Goal: Information Seeking & Learning: Learn about a topic

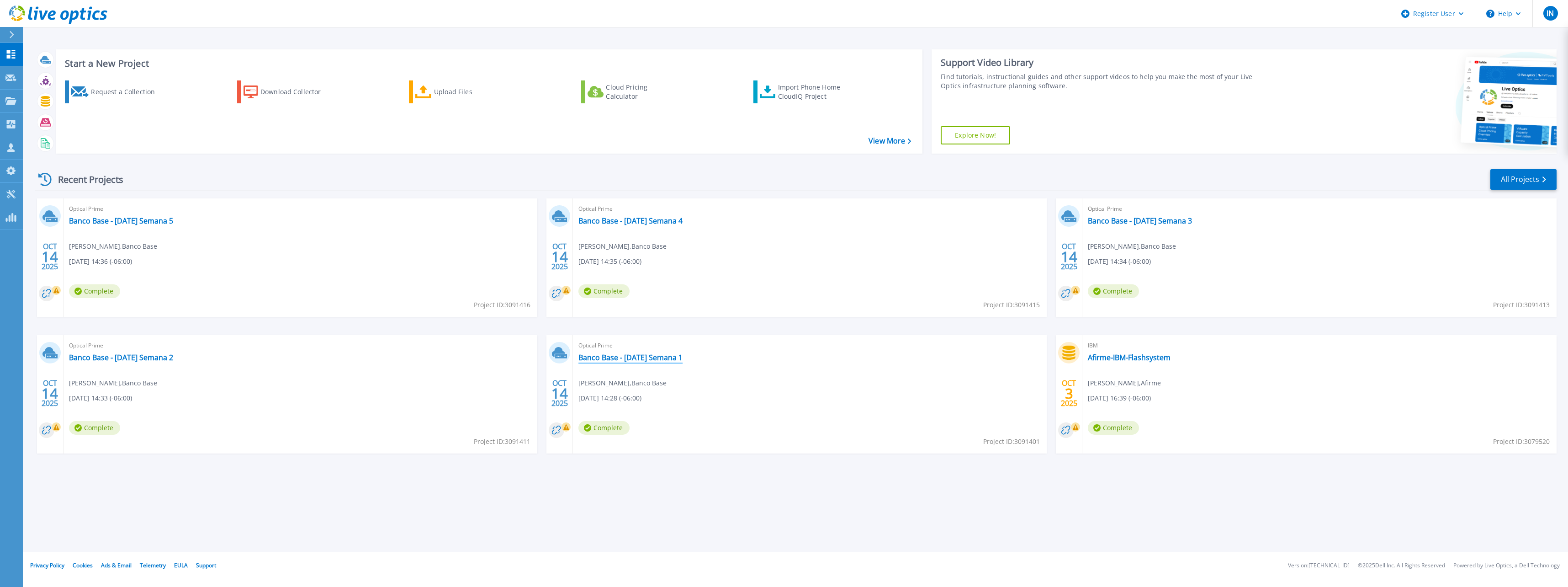
click at [664, 357] on link "Banco Base - [DATE] Semana 1" at bounding box center [631, 357] width 104 height 9
click at [151, 359] on link "Banco Base - Sep 2025 Semana 2" at bounding box center [121, 357] width 104 height 9
click at [781, 219] on link "Banco Base - [DATE] Semana 3" at bounding box center [1140, 220] width 104 height 9
click at [649, 218] on link "Banco Base - Sep 2025 Semana 4" at bounding box center [631, 220] width 104 height 9
click at [149, 218] on link "Banco Base - [DATE] Semana 5" at bounding box center [121, 220] width 104 height 9
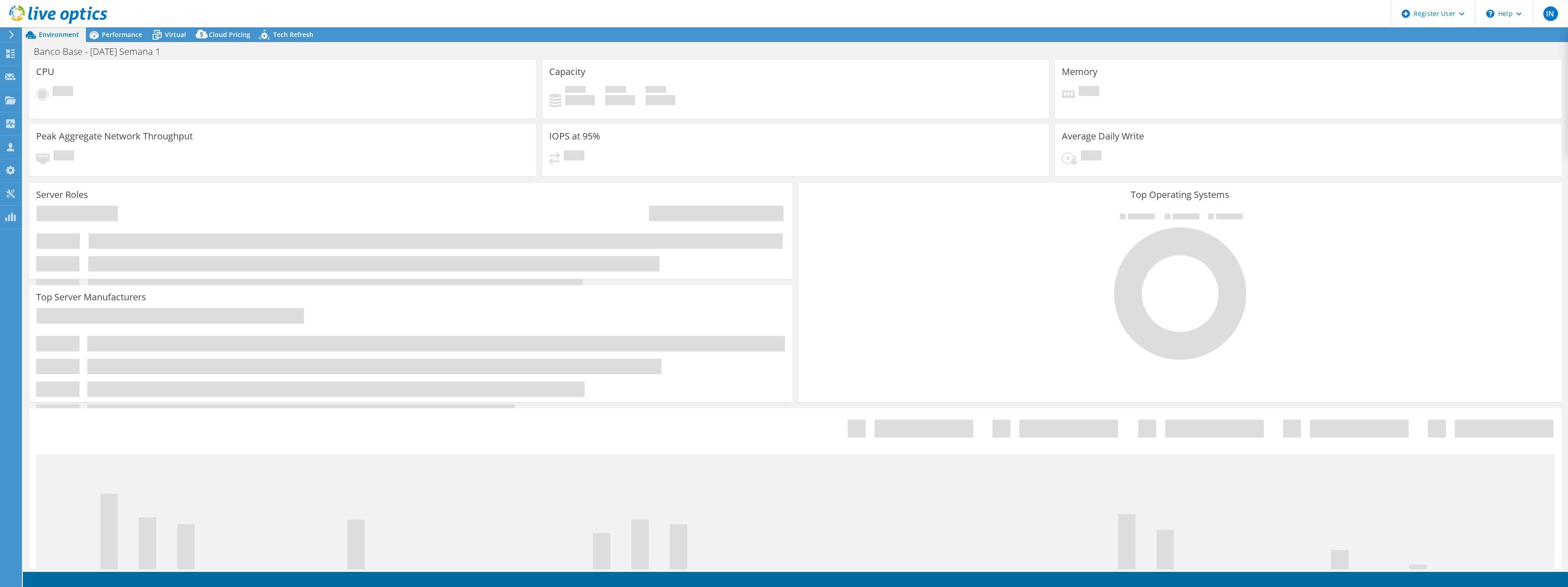
select select "USD"
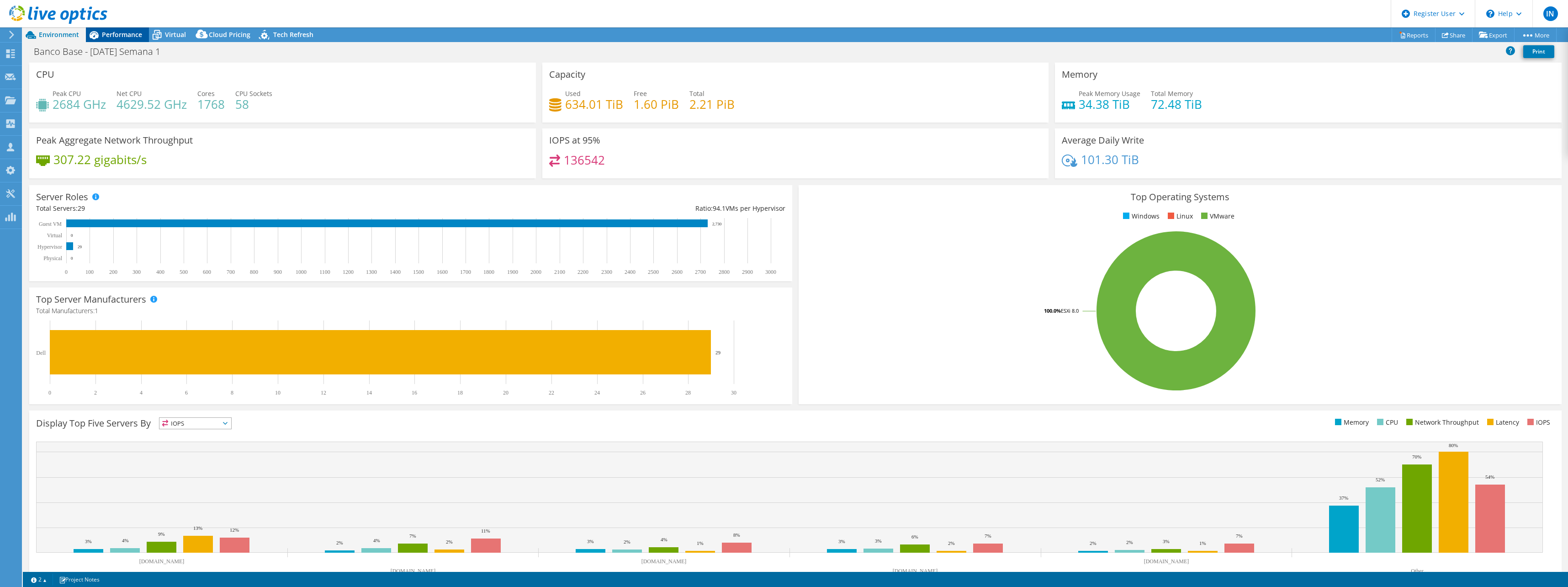
click at [103, 36] on span "Performance" at bounding box center [122, 35] width 40 height 9
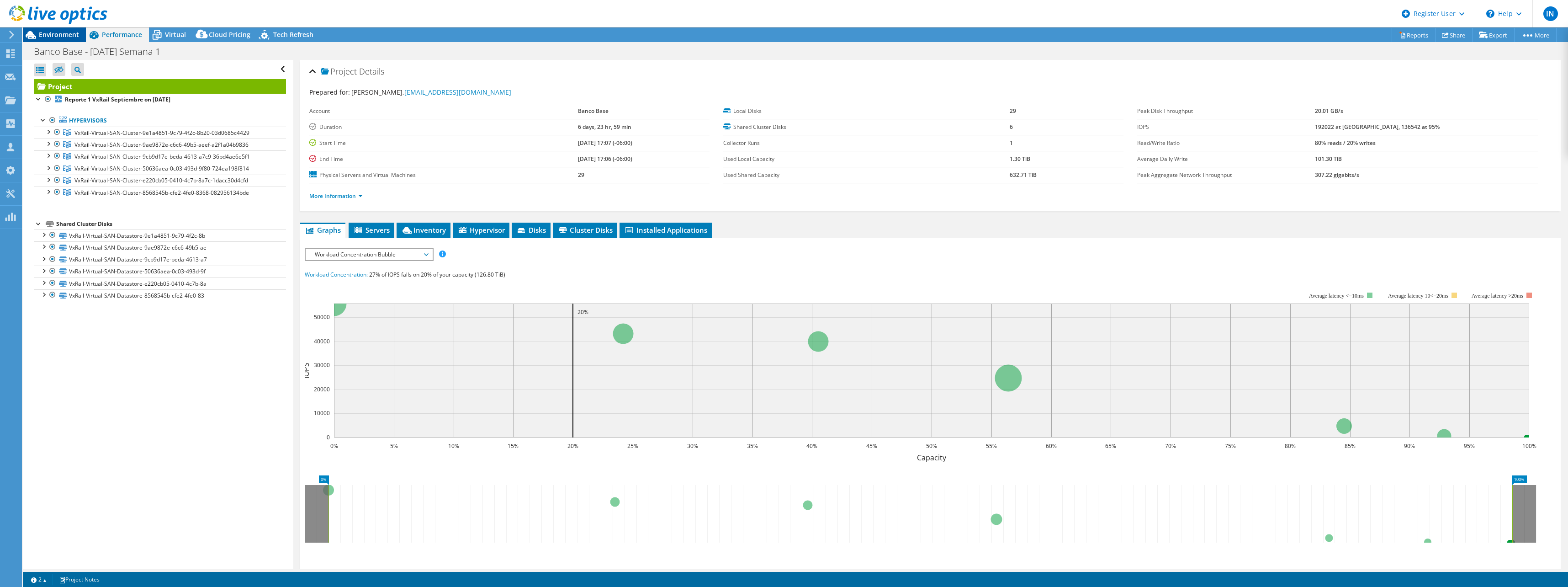
click at [61, 37] on span "Environment" at bounding box center [59, 35] width 40 height 9
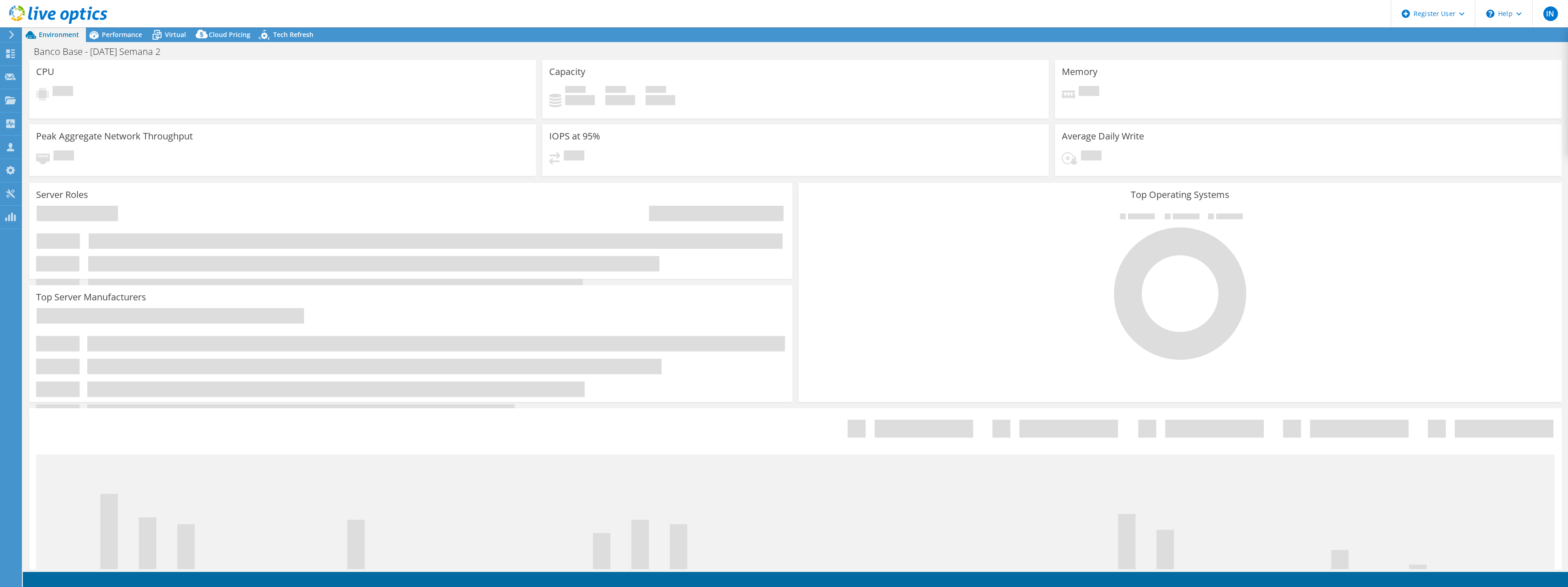
select select "USD"
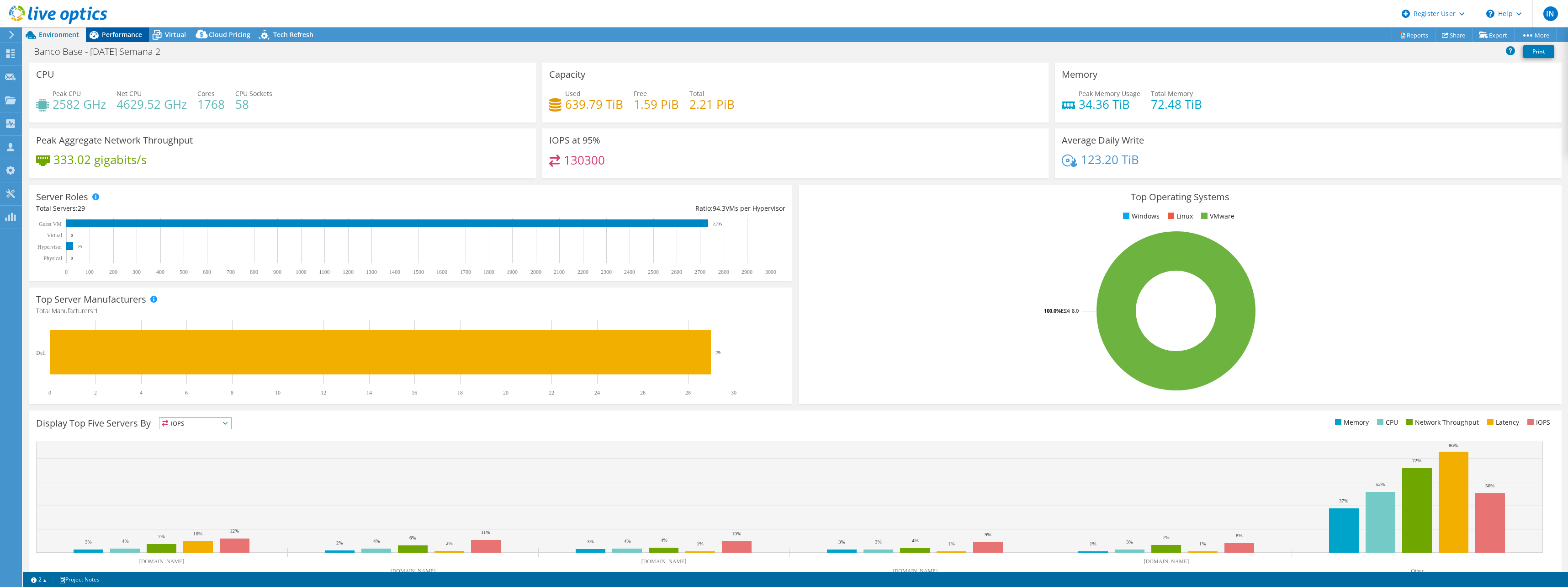
click at [119, 37] on span "Performance" at bounding box center [122, 35] width 40 height 9
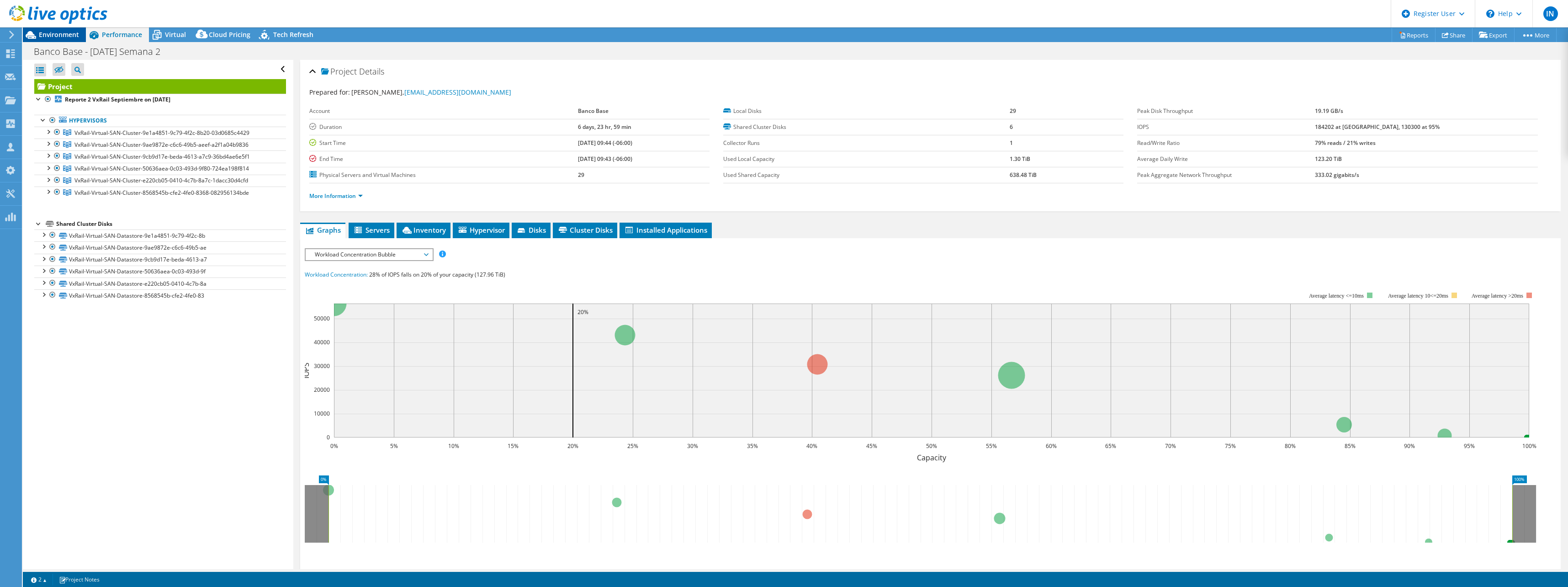
click at [66, 32] on span "Environment" at bounding box center [59, 35] width 40 height 9
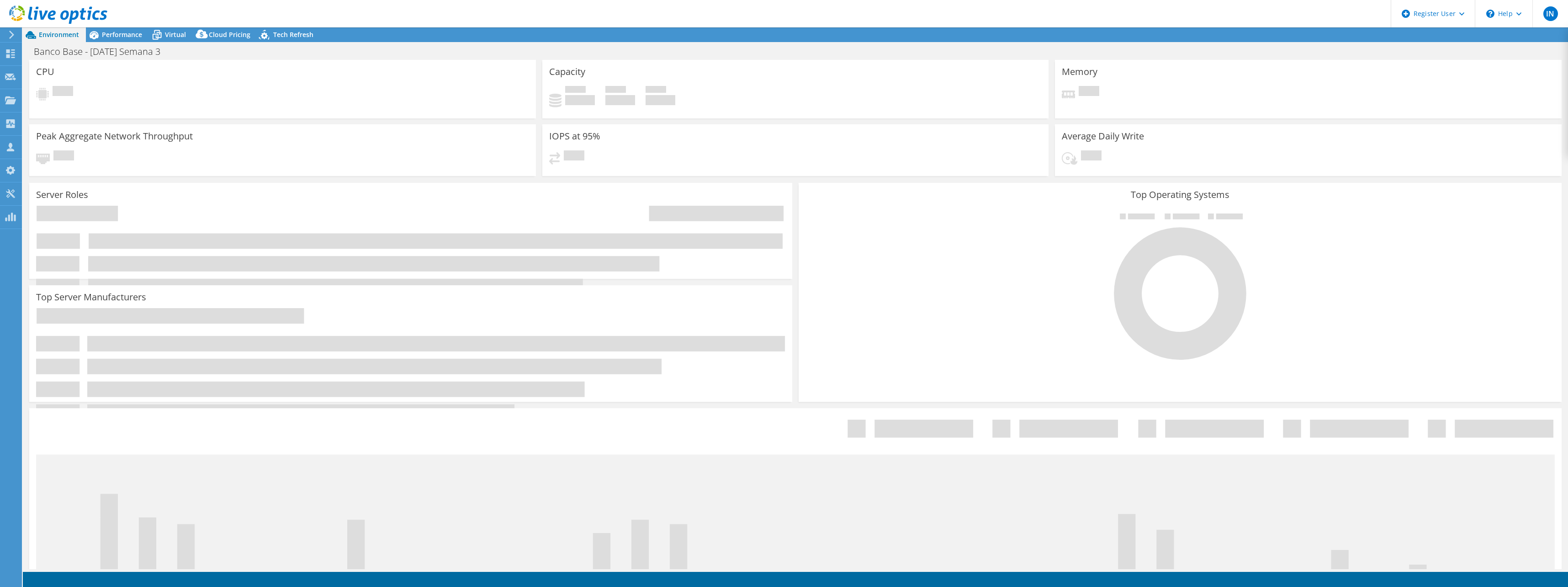
select select "USD"
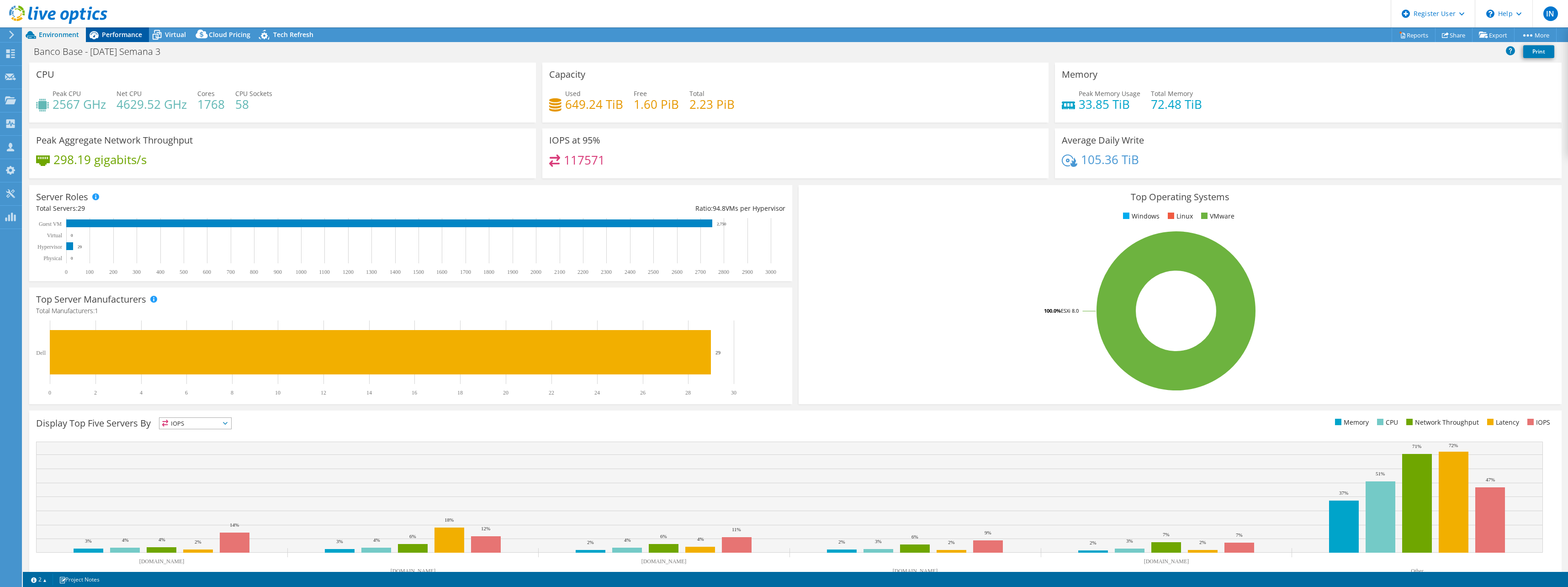
click at [101, 37] on icon at bounding box center [94, 35] width 16 height 16
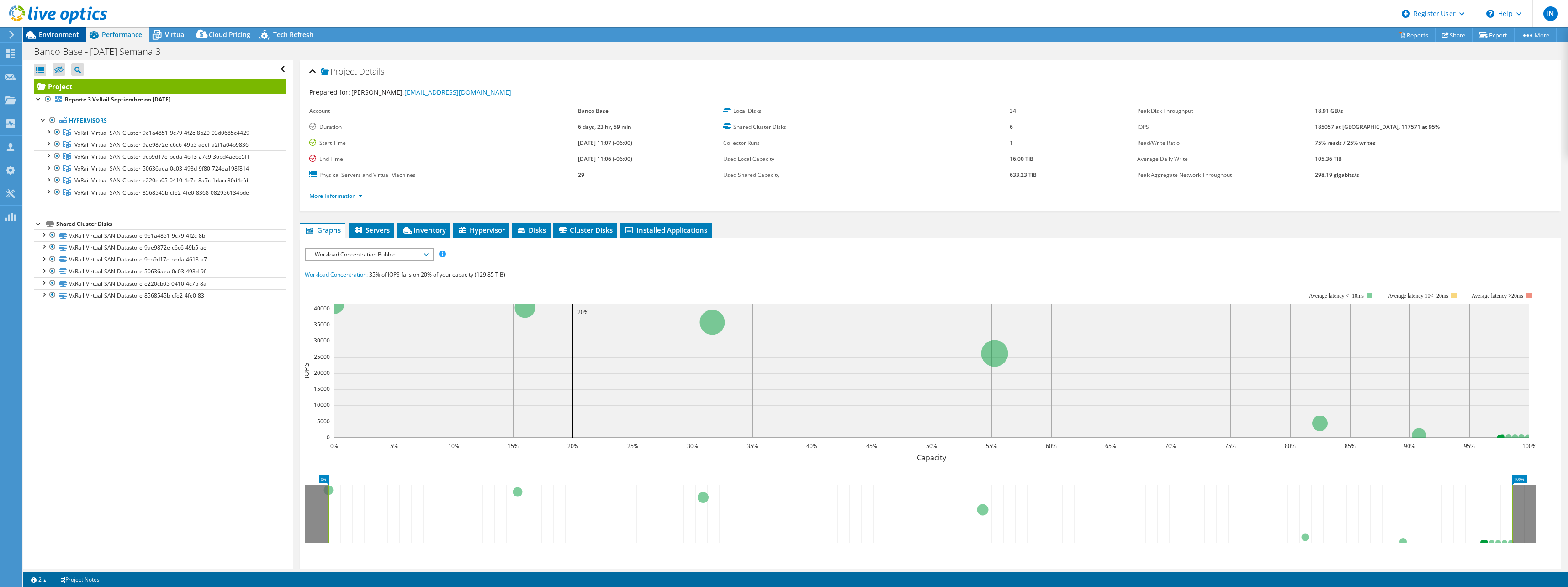
click at [57, 38] on span "Environment" at bounding box center [59, 35] width 40 height 9
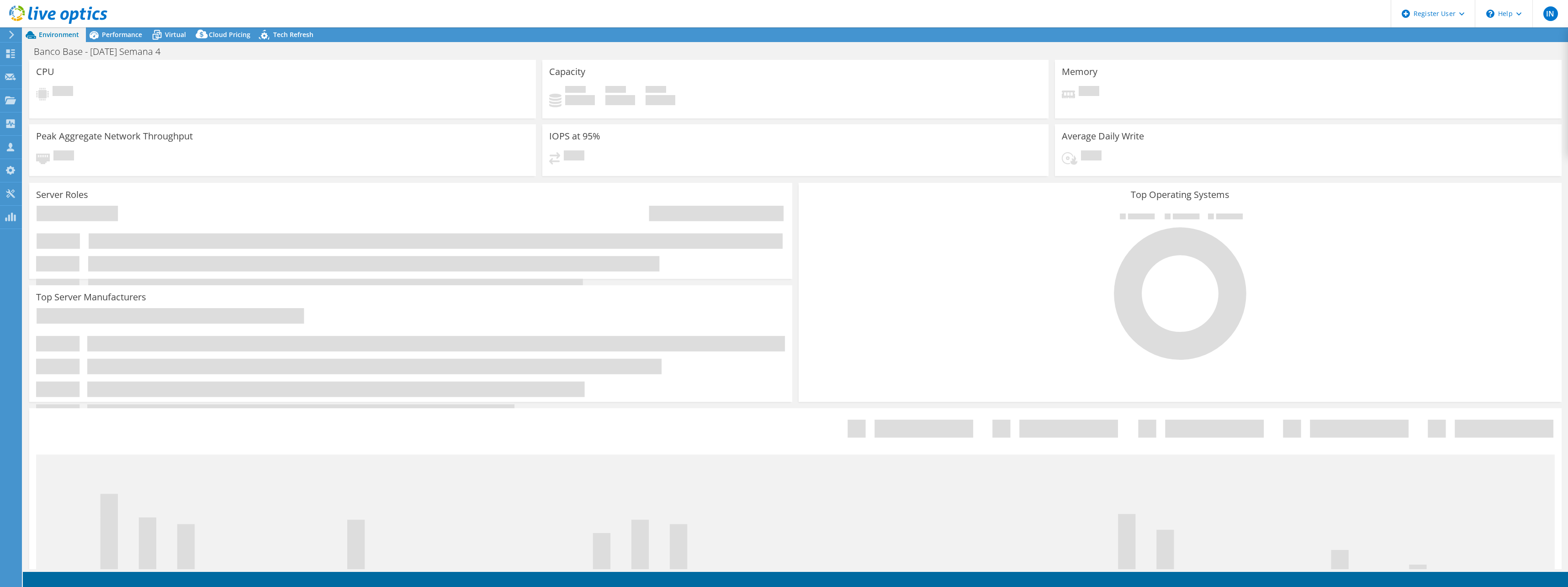
select select "USD"
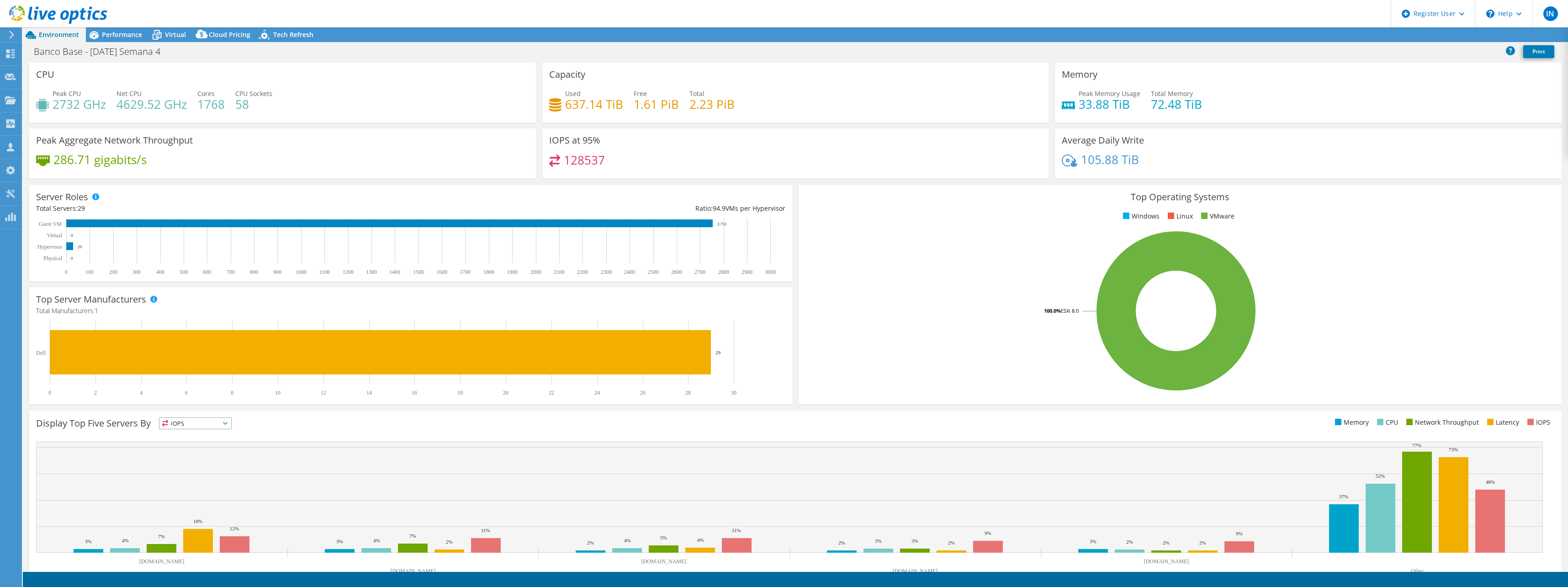
radio input "true"
radio input "false"
click at [111, 34] on span "Performance" at bounding box center [122, 35] width 40 height 9
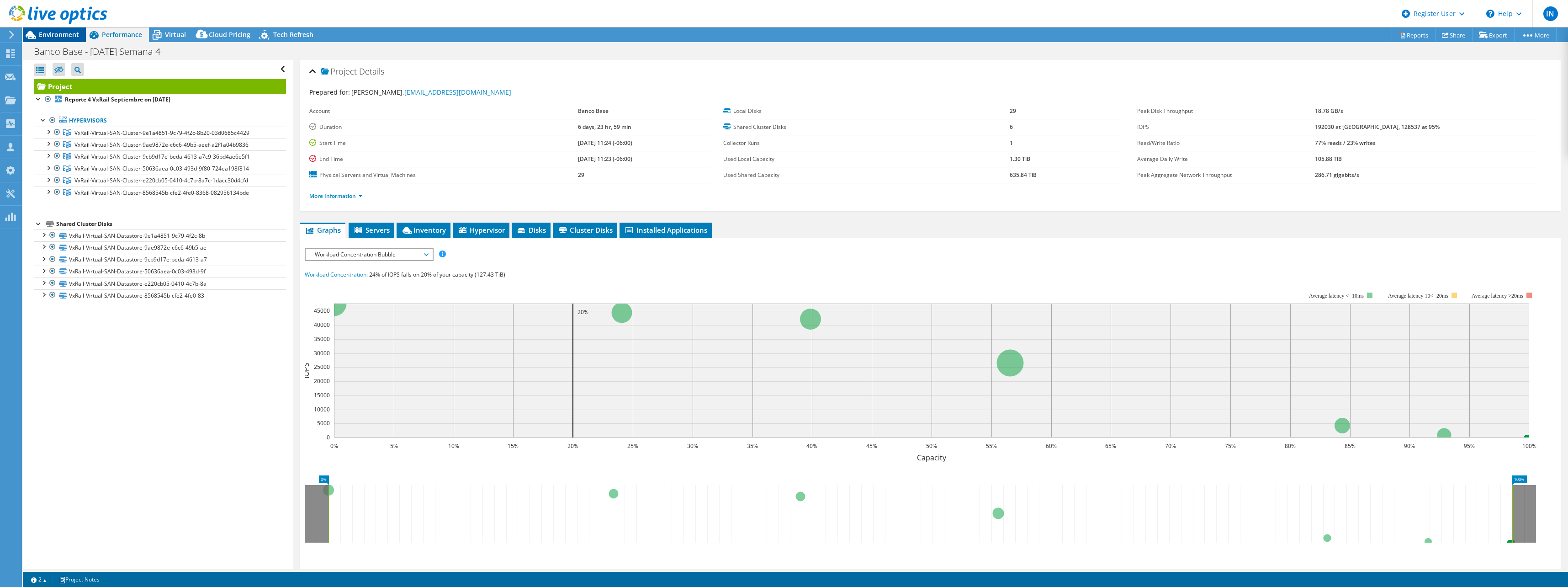
click at [53, 37] on span "Environment" at bounding box center [59, 35] width 40 height 9
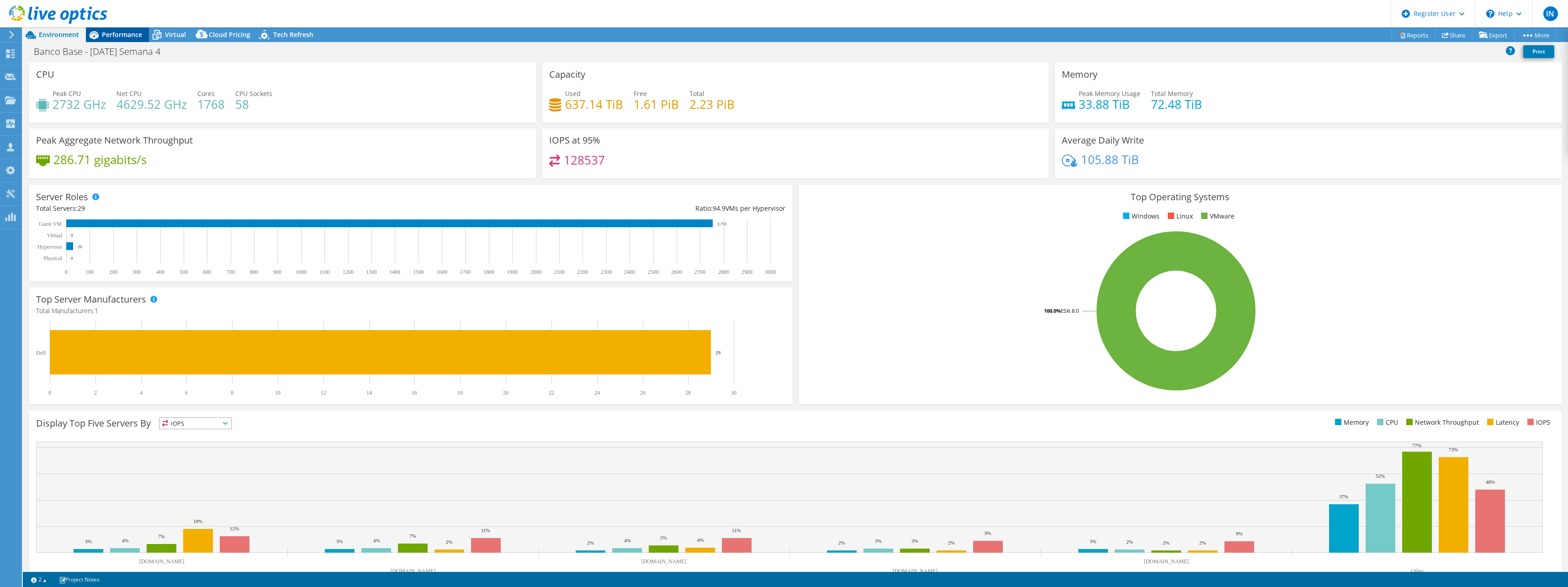
click at [125, 39] on div "Performance" at bounding box center [117, 35] width 63 height 14
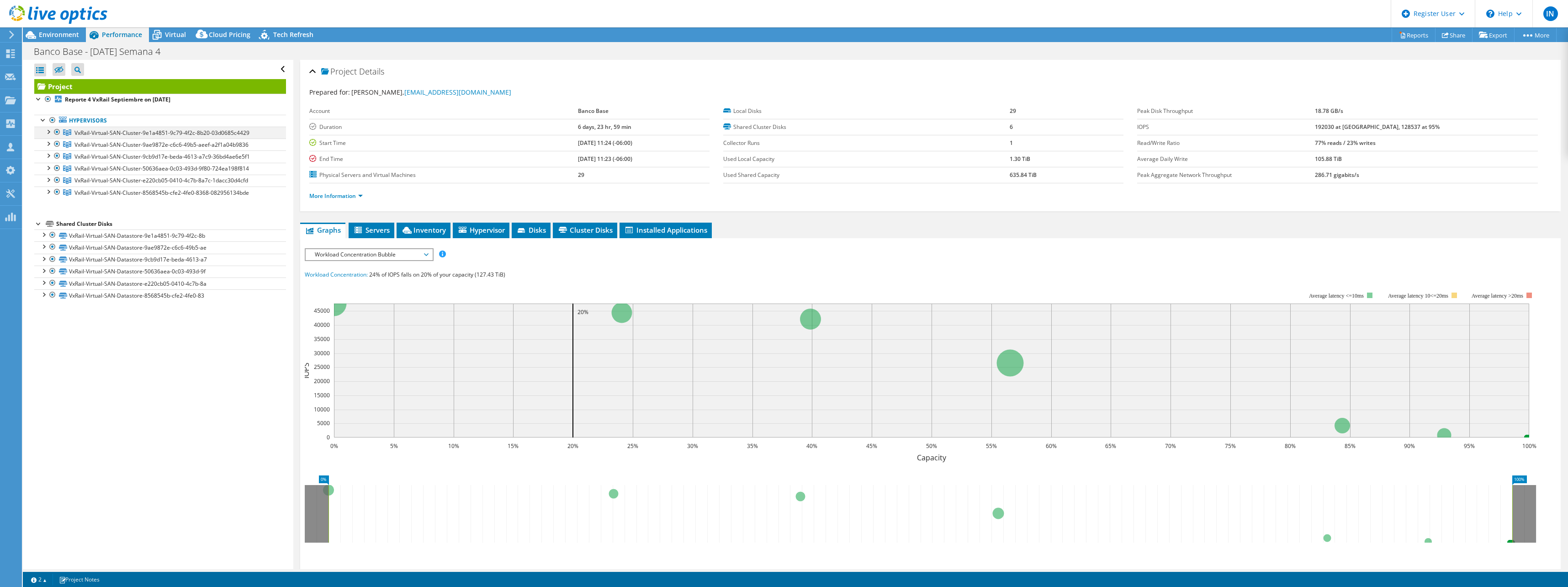
click at [47, 130] on div at bounding box center [48, 131] width 9 height 9
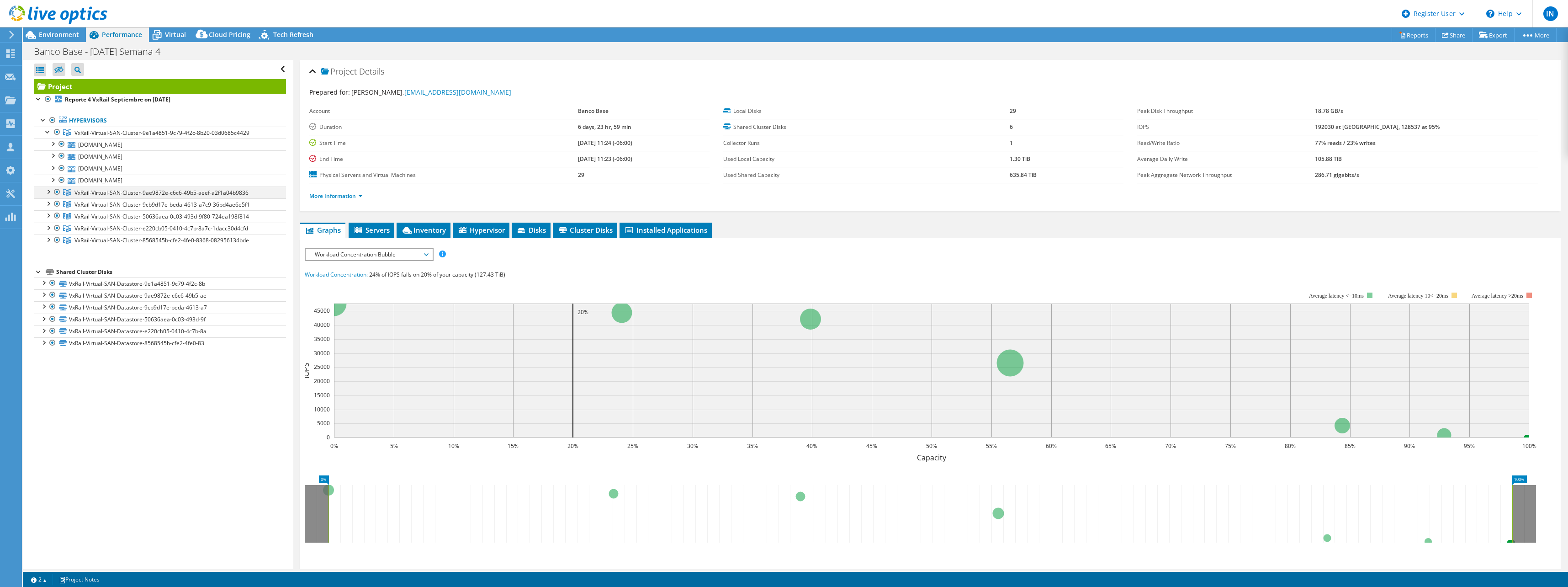
click at [48, 193] on div at bounding box center [48, 191] width 9 height 9
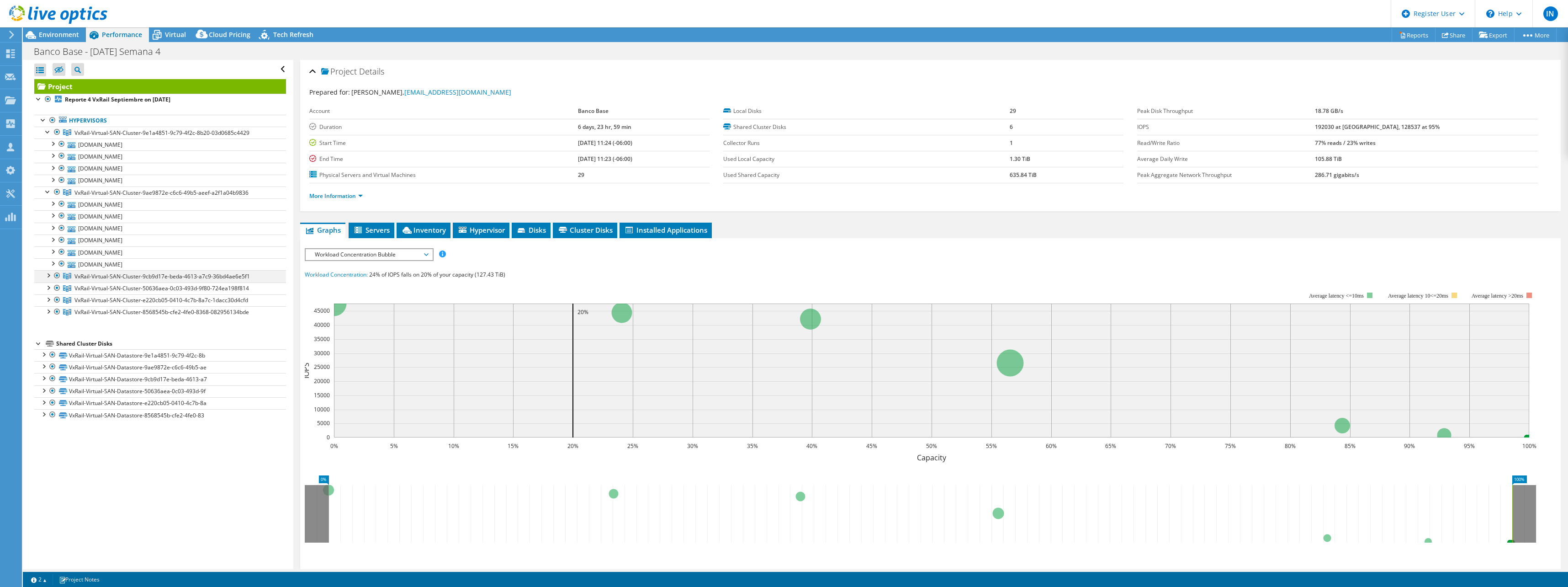
click at [48, 276] on div at bounding box center [48, 274] width 9 height 9
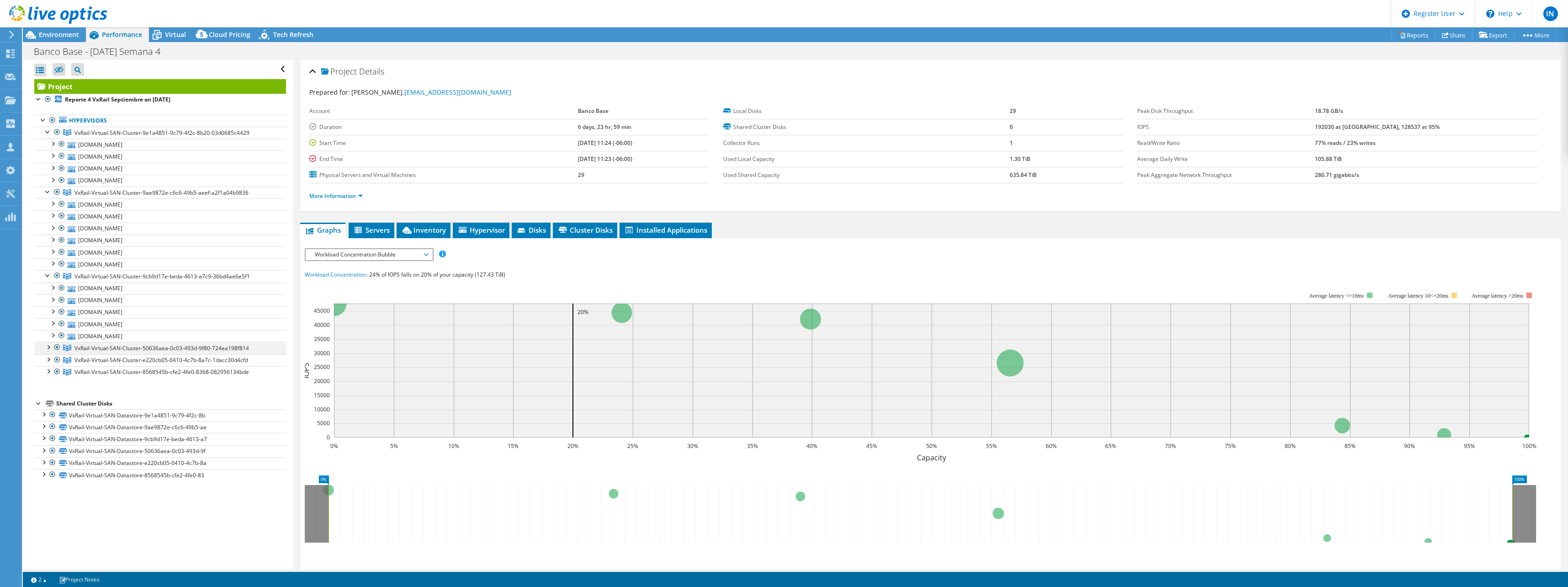
click at [48, 347] on div at bounding box center [48, 346] width 9 height 9
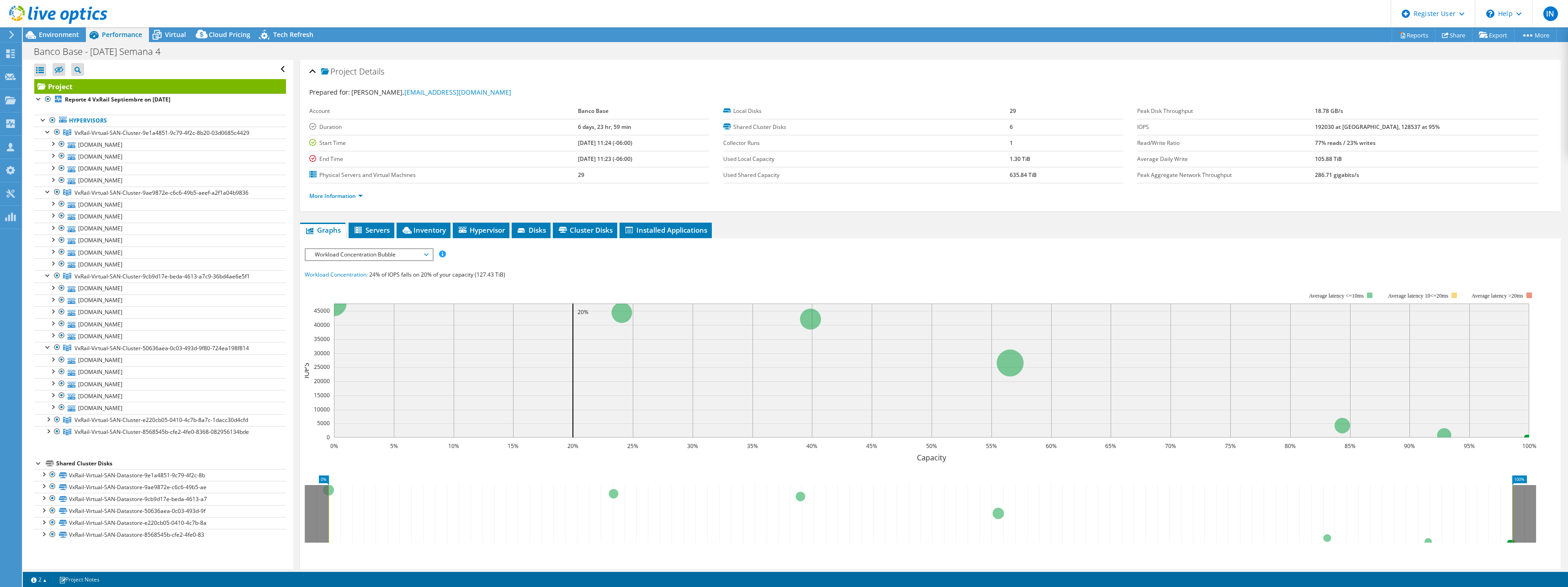
drag, startPoint x: 50, startPoint y: 418, endPoint x: 47, endPoint y: 426, distance: 8.5
click at [50, 418] on div at bounding box center [48, 418] width 9 height 9
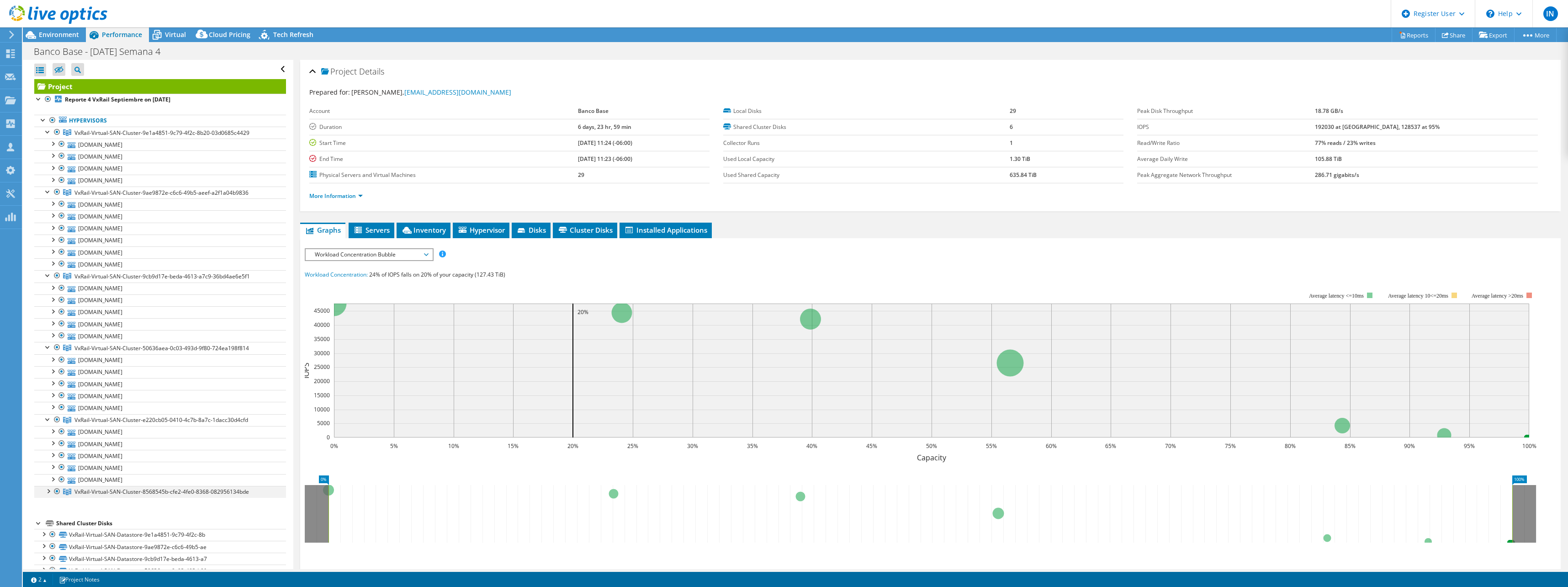
click at [48, 491] on div at bounding box center [48, 490] width 9 height 9
click at [56, 348] on div at bounding box center [57, 347] width 9 height 11
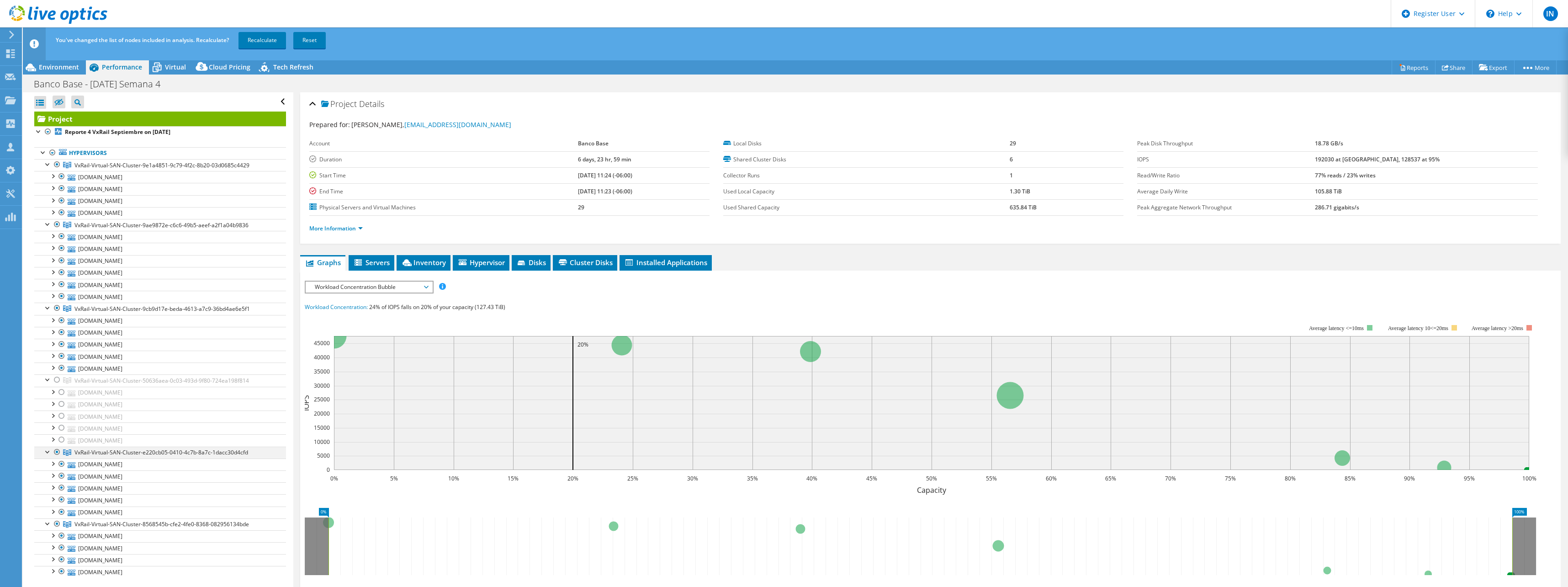
click at [59, 452] on div at bounding box center [57, 452] width 9 height 11
click at [58, 525] on div at bounding box center [57, 524] width 9 height 11
click at [272, 38] on link "Recalculate" at bounding box center [262, 40] width 48 height 17
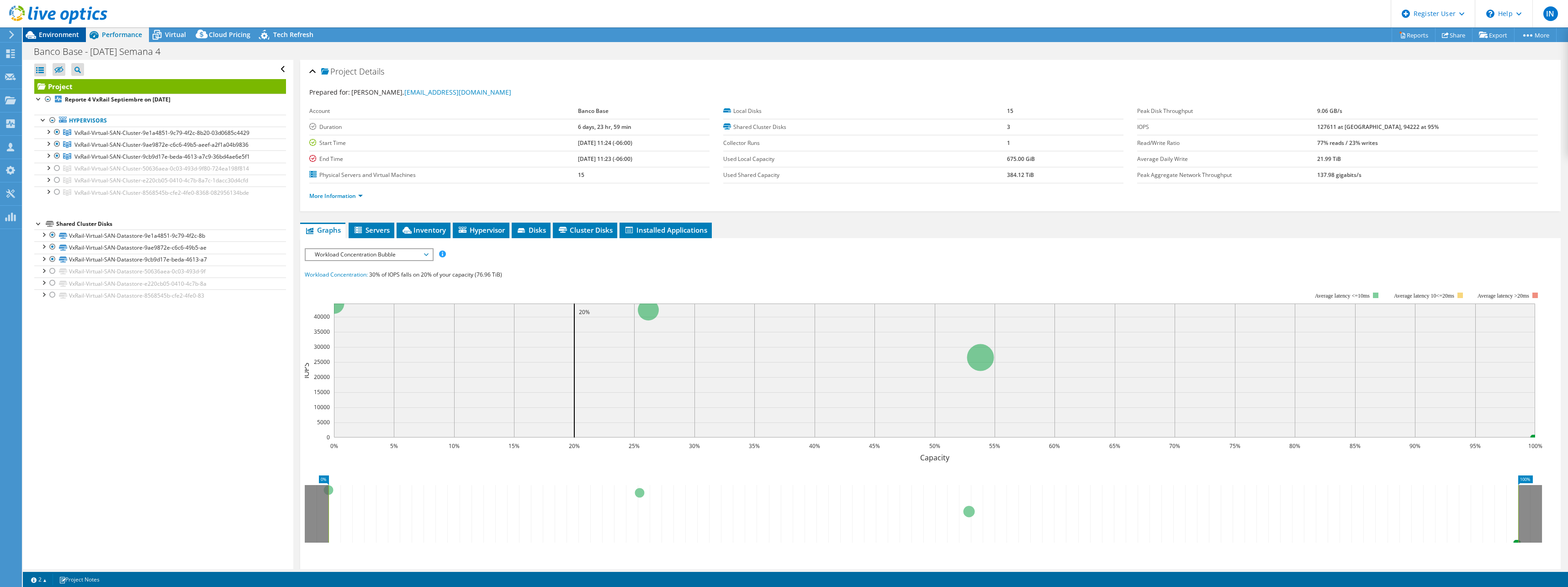
click at [66, 36] on span "Environment" at bounding box center [59, 35] width 40 height 9
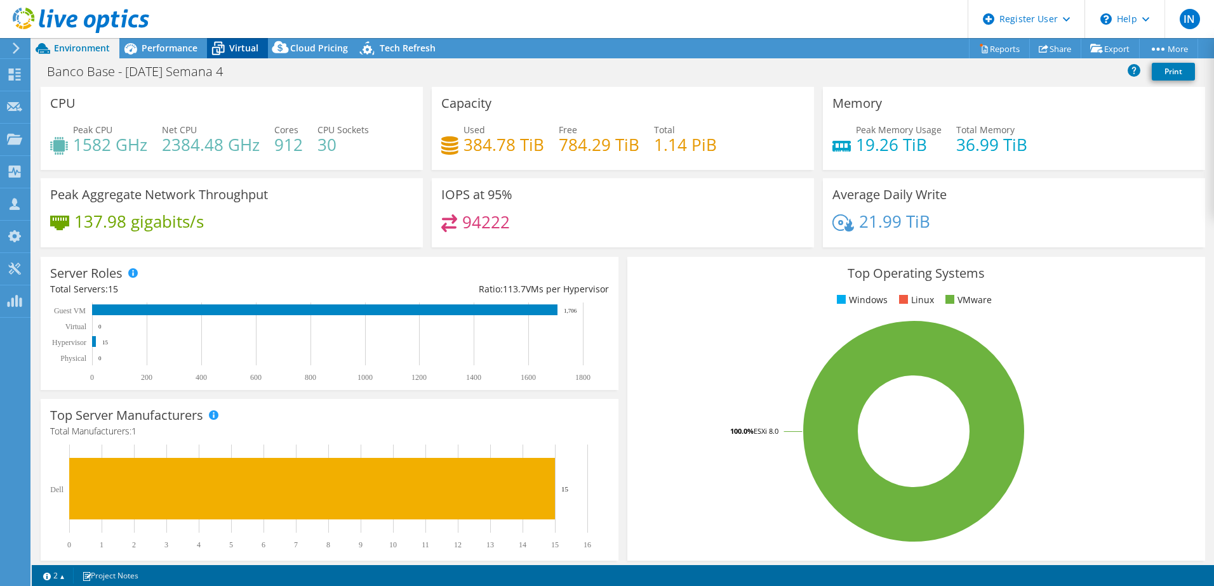
click at [235, 44] on span "Virtual" at bounding box center [243, 48] width 29 height 12
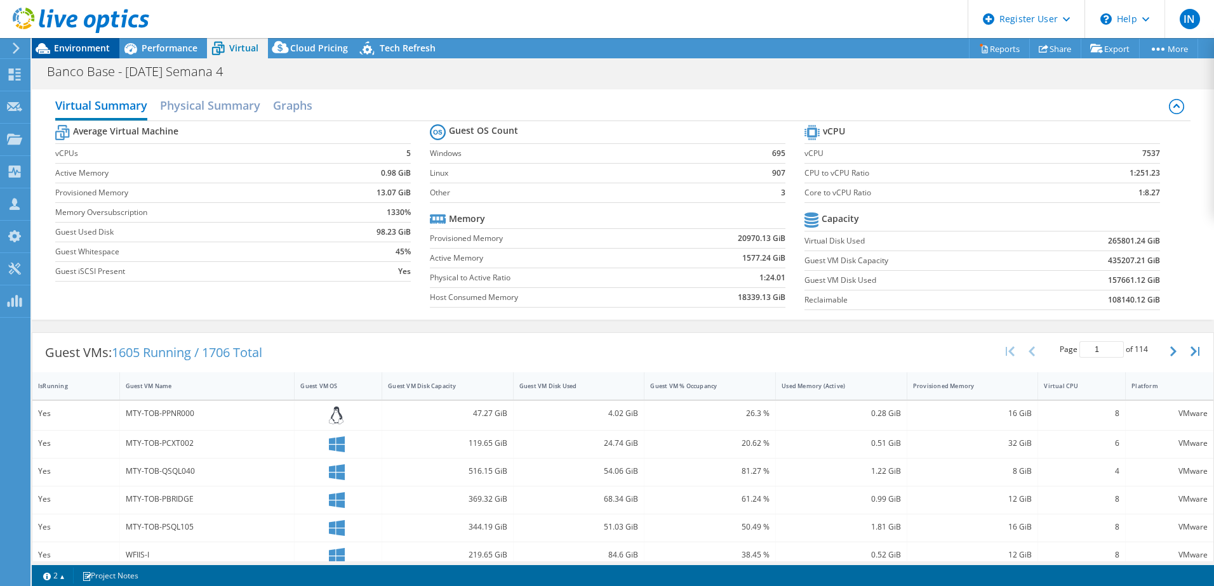
click at [70, 50] on span "Environment" at bounding box center [82, 48] width 56 height 12
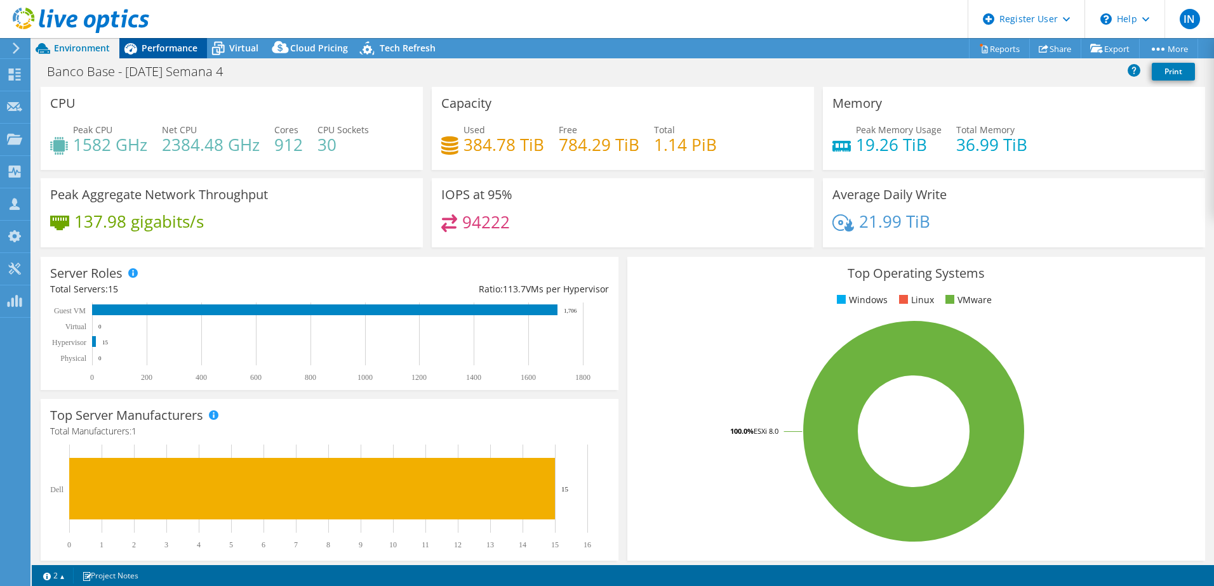
click at [146, 48] on span "Performance" at bounding box center [170, 48] width 56 height 12
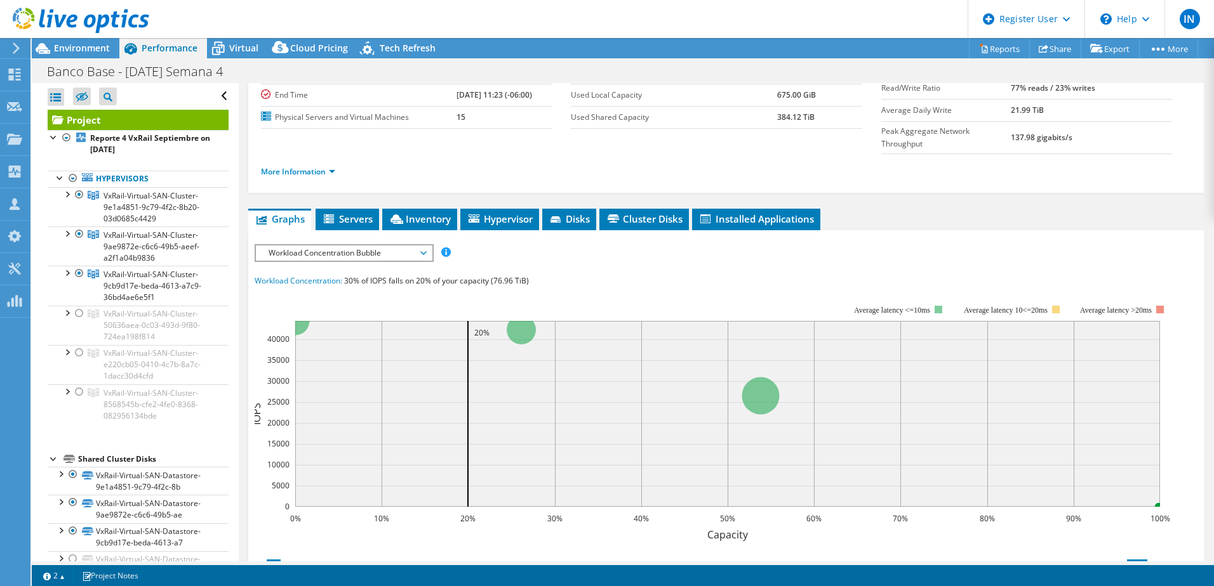
scroll to position [127, 0]
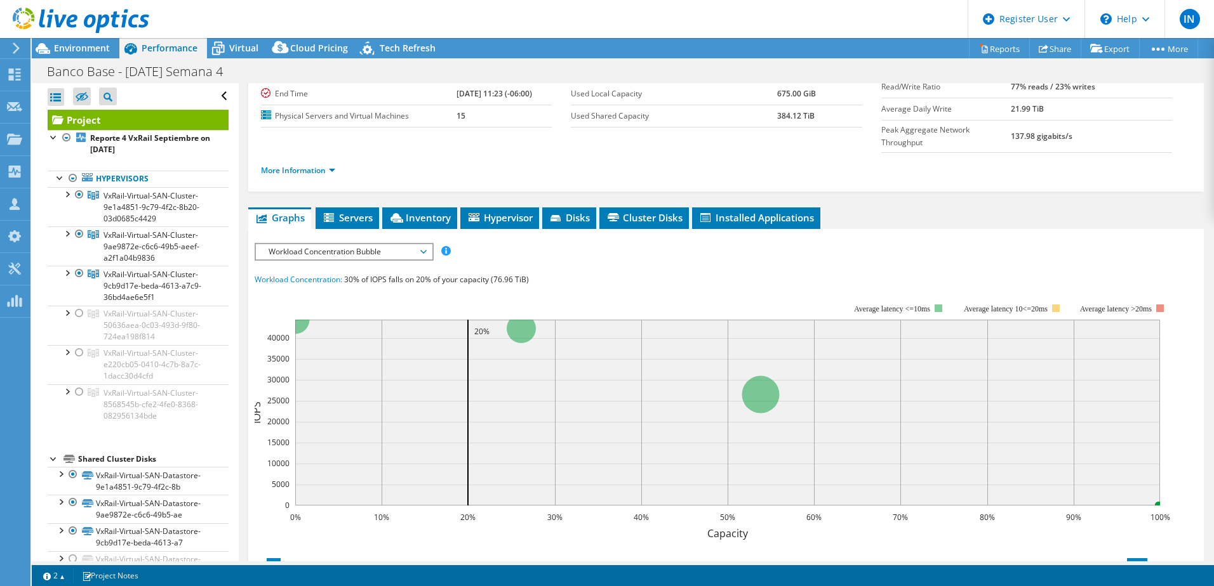
click at [419, 244] on span "Workload Concentration Bubble" at bounding box center [343, 251] width 163 height 15
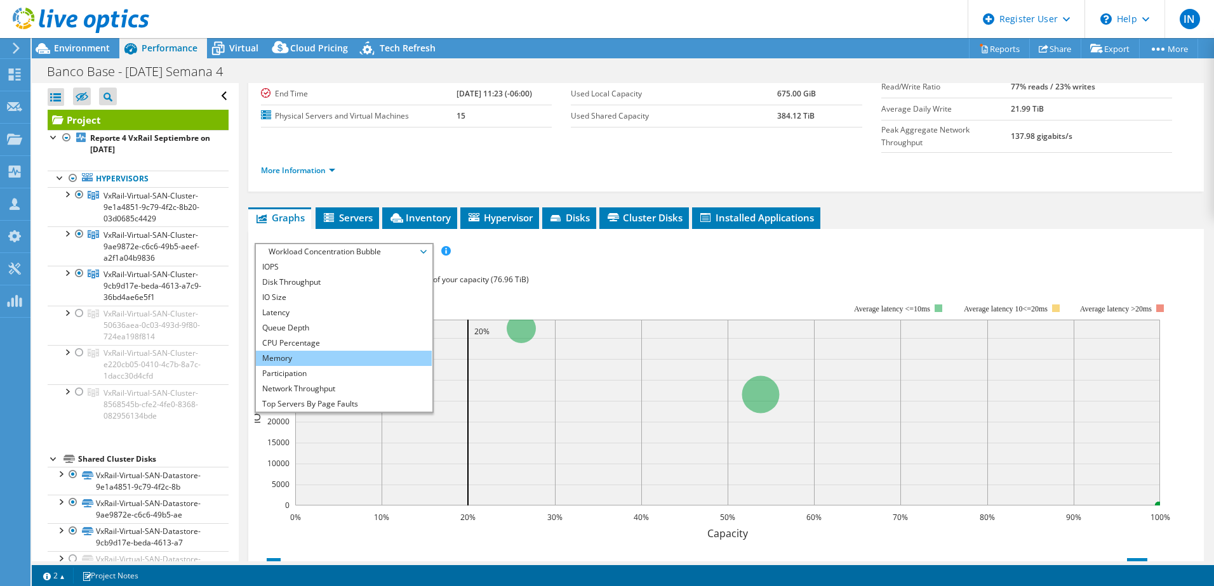
click at [348, 351] on li "Memory" at bounding box center [344, 358] width 176 height 15
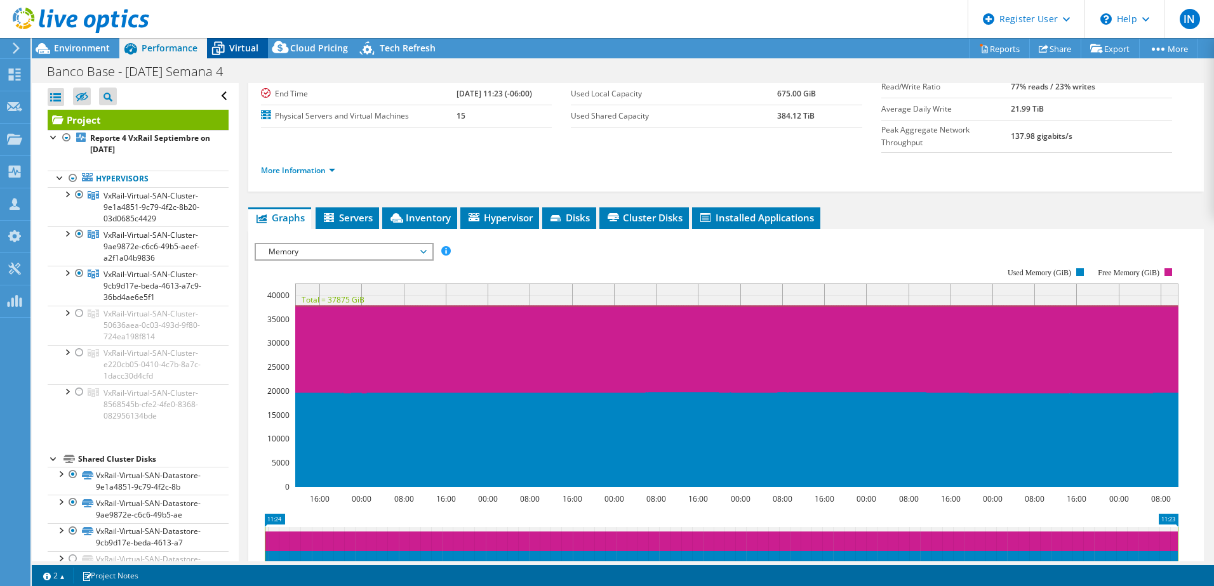
click at [227, 46] on icon at bounding box center [218, 48] width 22 height 22
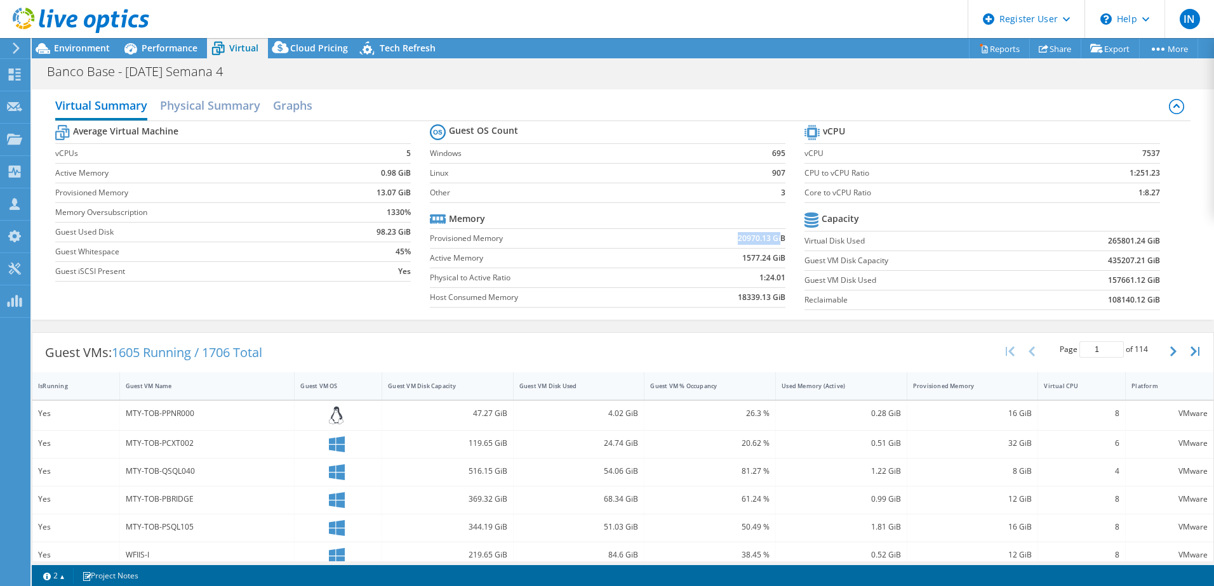
drag, startPoint x: 724, startPoint y: 239, endPoint x: 774, endPoint y: 241, distance: 50.2
click at [774, 241] on td "20970.13 GiB" at bounding box center [725, 239] width 119 height 20
click at [684, 266] on td "1577.24 GiB" at bounding box center [725, 258] width 119 height 20
drag, startPoint x: 725, startPoint y: 258, endPoint x: 779, endPoint y: 261, distance: 53.4
click at [779, 261] on td "1577.24 GiB" at bounding box center [725, 258] width 119 height 20
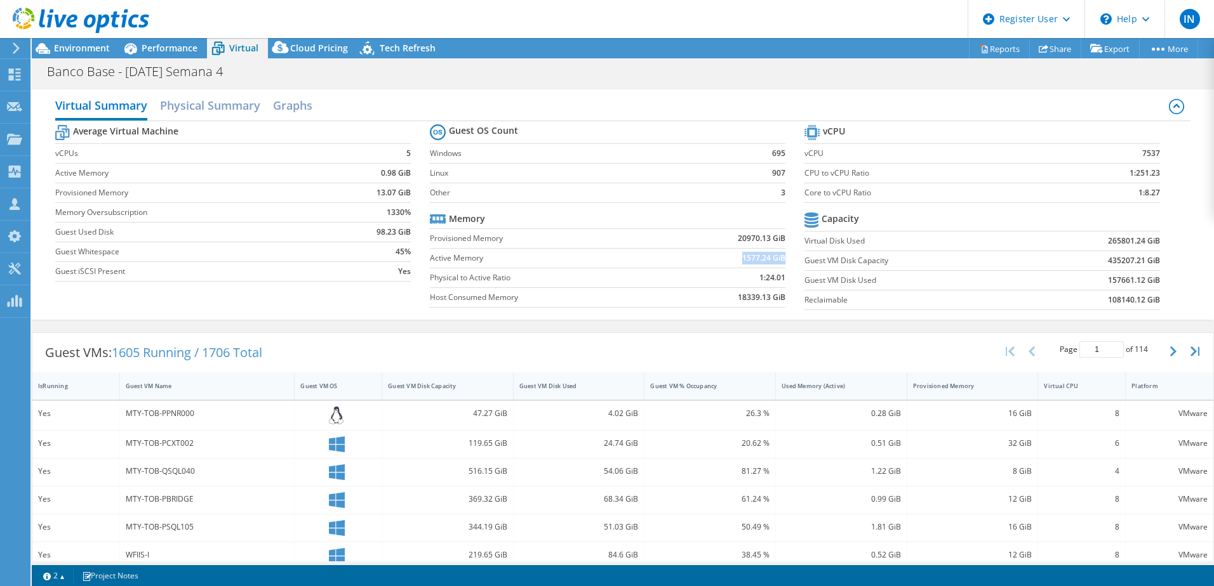
drag, startPoint x: 779, startPoint y: 261, endPoint x: 716, endPoint y: 265, distance: 63.0
click at [716, 265] on td "1577.24 GiB" at bounding box center [725, 258] width 119 height 20
click at [150, 51] on span "Performance" at bounding box center [170, 48] width 56 height 12
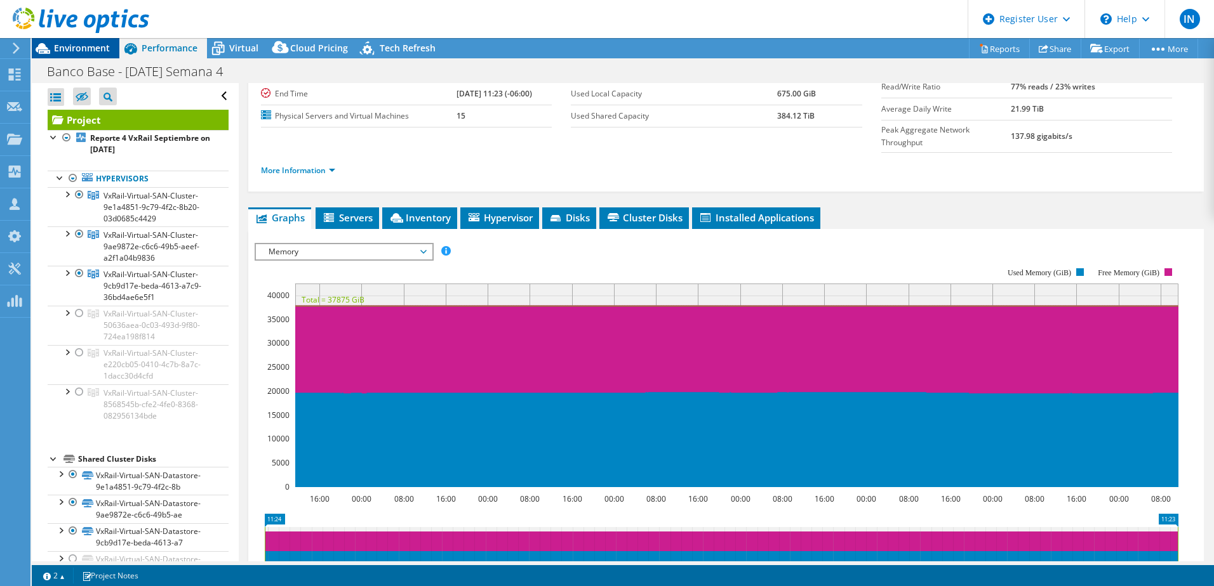
click at [79, 48] on span "Environment" at bounding box center [82, 48] width 56 height 12
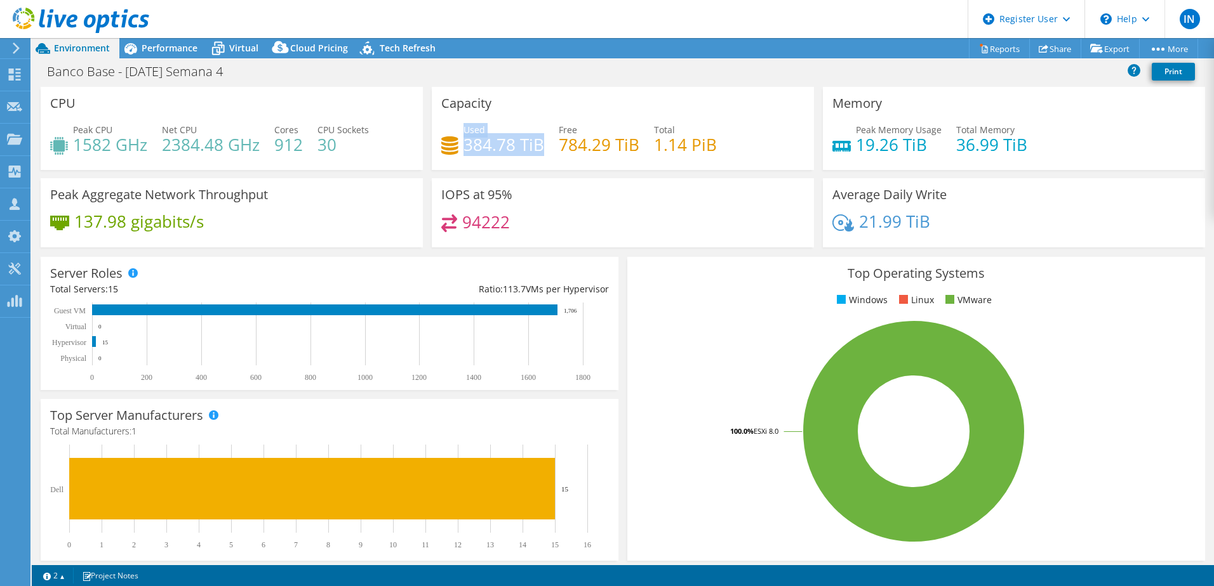
drag, startPoint x: 460, startPoint y: 143, endPoint x: 538, endPoint y: 150, distance: 78.4
click at [538, 150] on div "Used 384.78 TiB" at bounding box center [492, 137] width 103 height 29
click at [553, 154] on div "Used 384.78 TiB Free 784.29 TiB Total 1.14 PiB" at bounding box center [622, 143] width 363 height 41
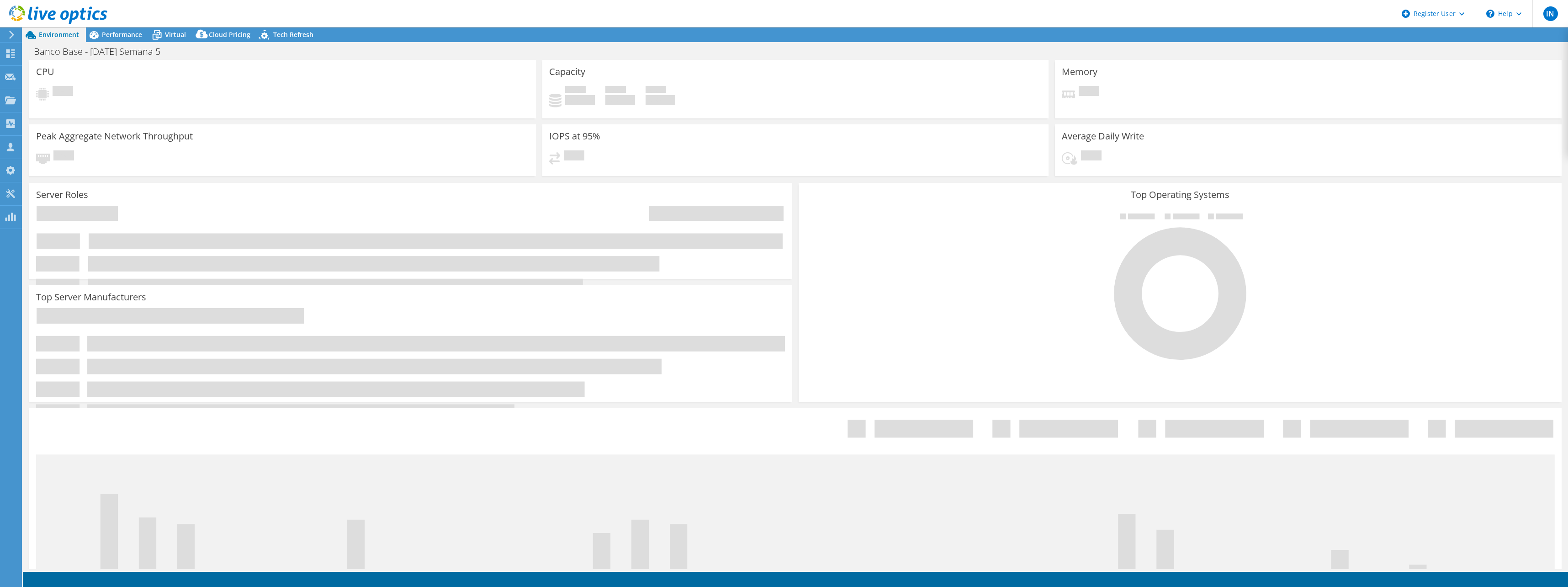
select select "USD"
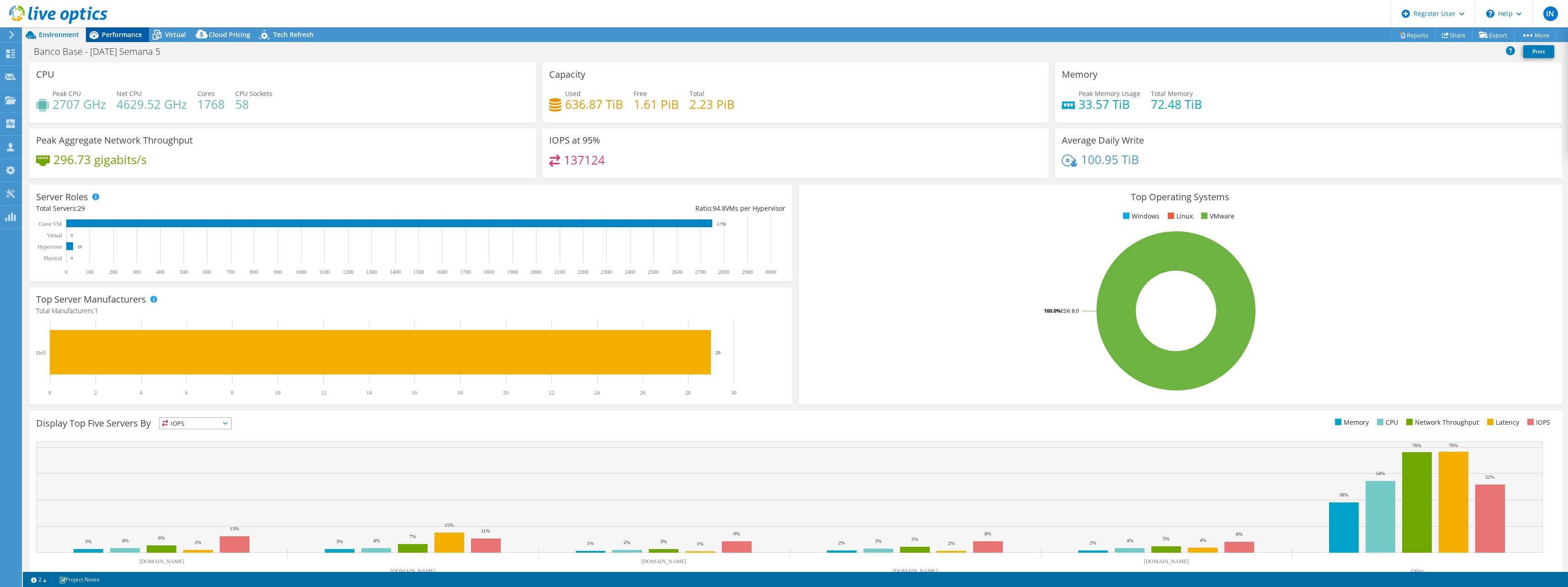
click at [120, 40] on div "Performance" at bounding box center [117, 35] width 63 height 14
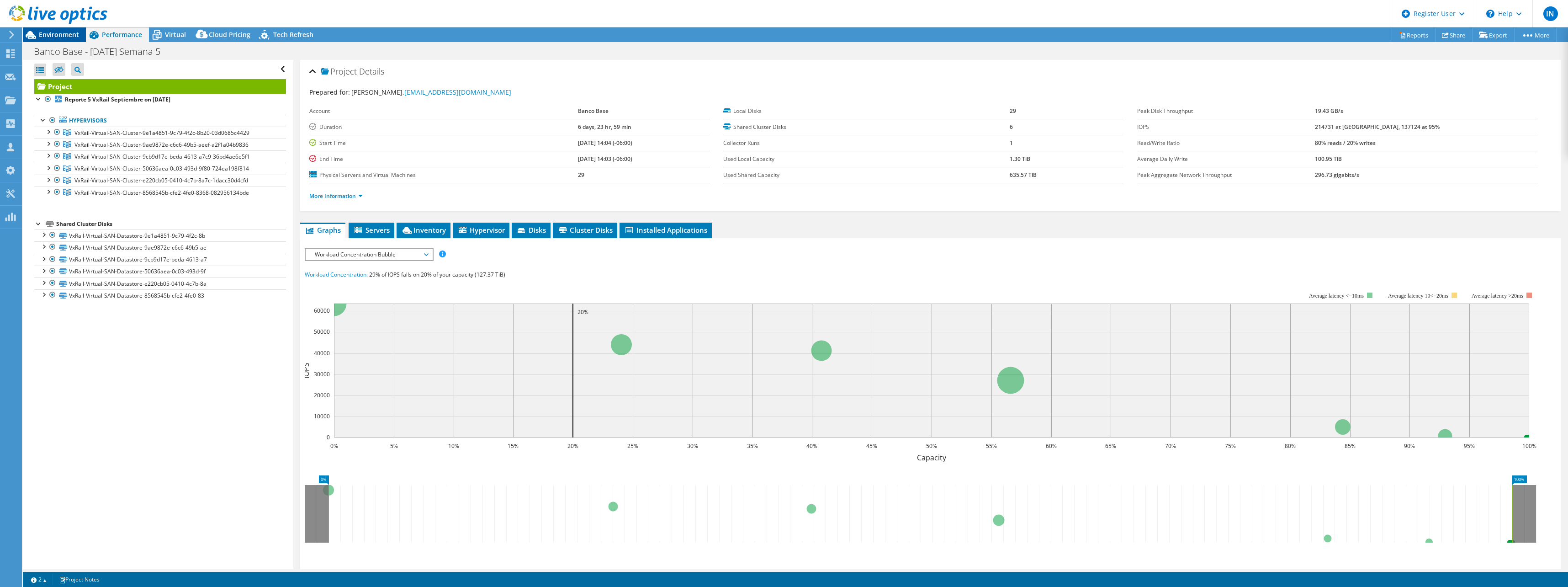
click at [72, 33] on span "Environment" at bounding box center [59, 35] width 40 height 9
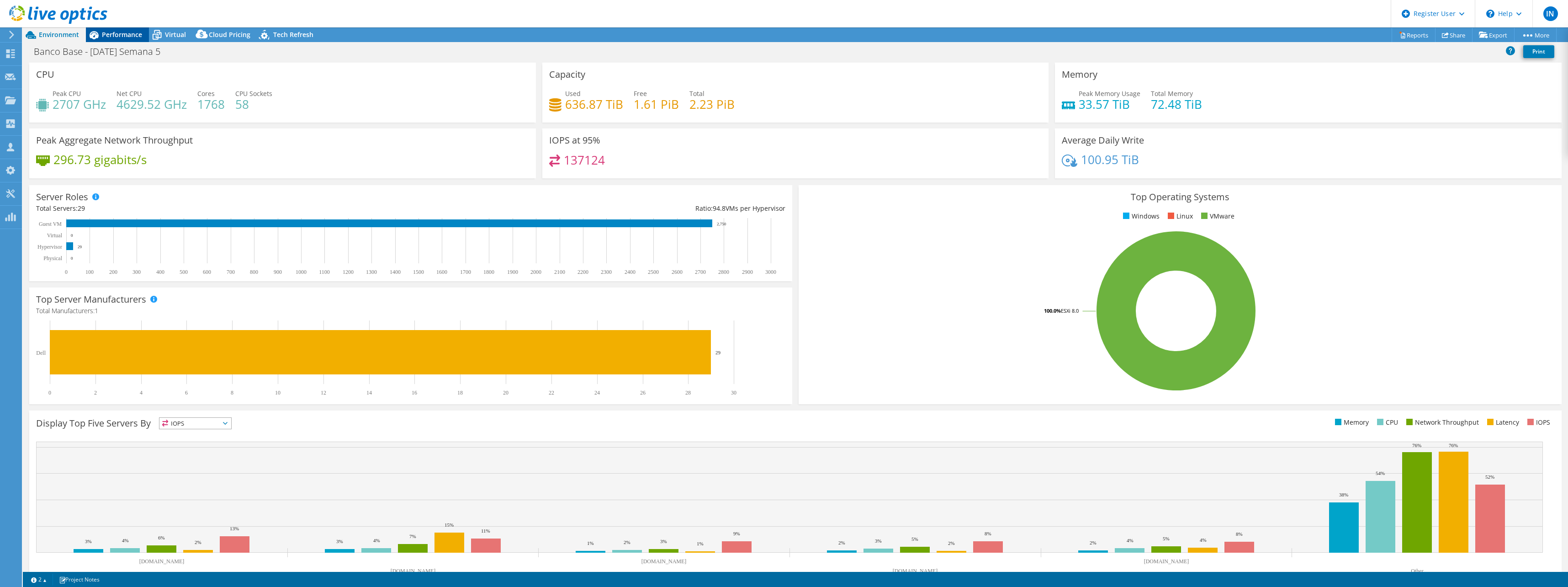
click at [111, 32] on span "Performance" at bounding box center [122, 35] width 40 height 9
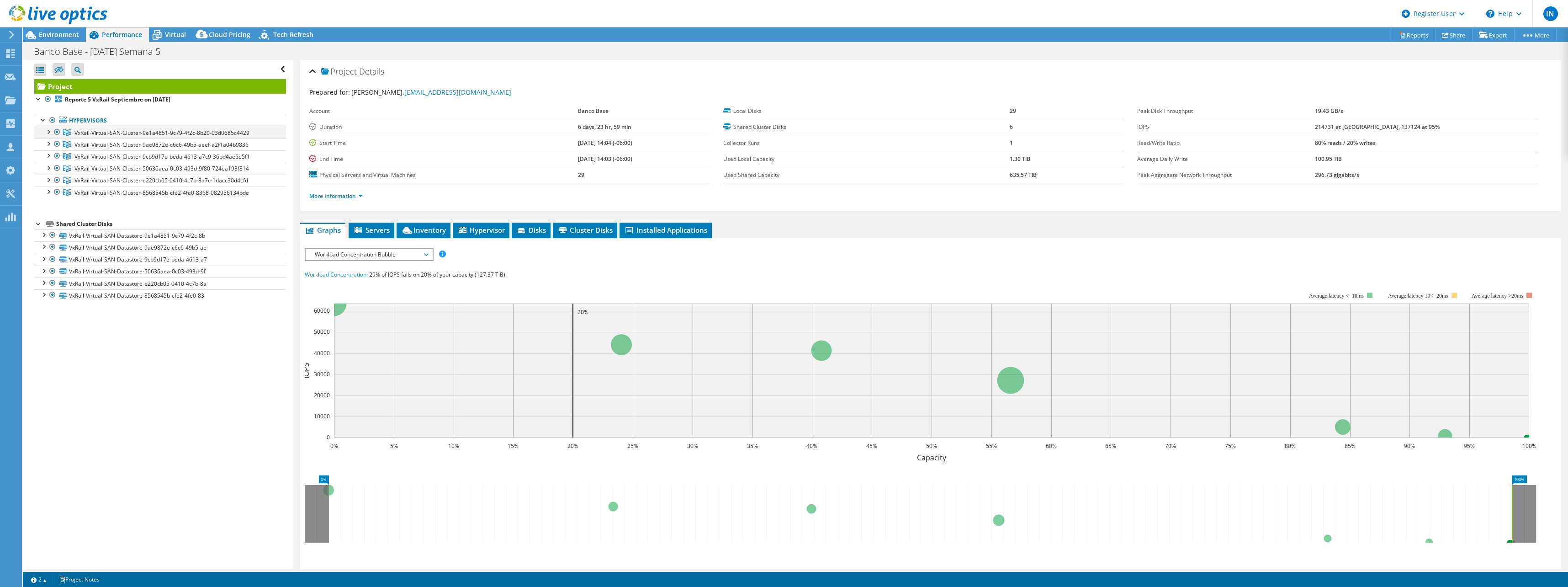
click at [50, 133] on div at bounding box center [48, 131] width 9 height 9
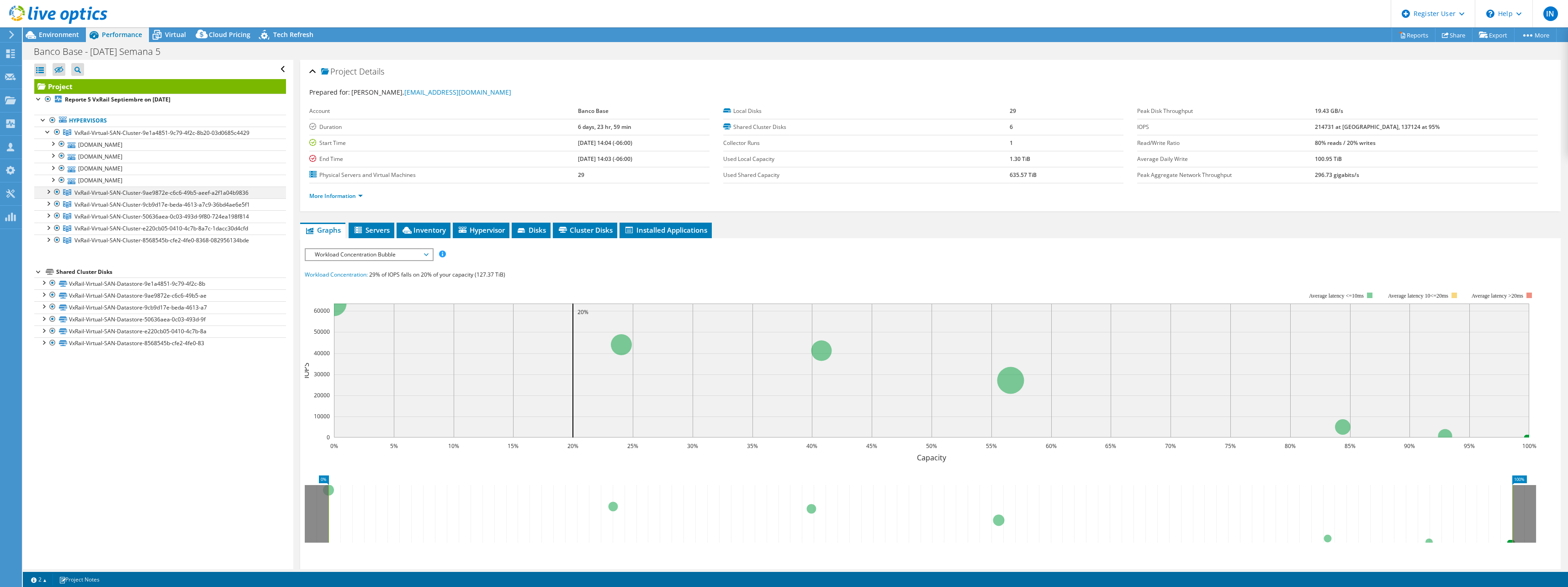
click at [48, 192] on div at bounding box center [48, 191] width 9 height 9
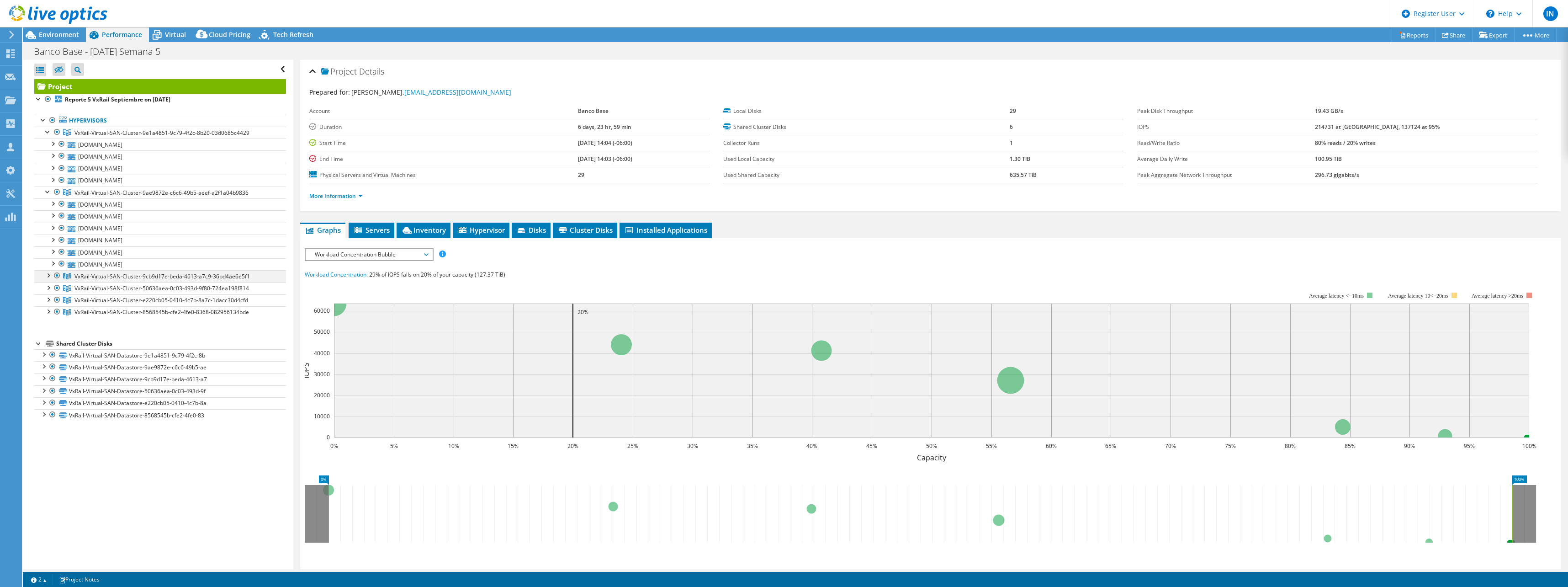
click at [47, 274] on div at bounding box center [48, 274] width 9 height 9
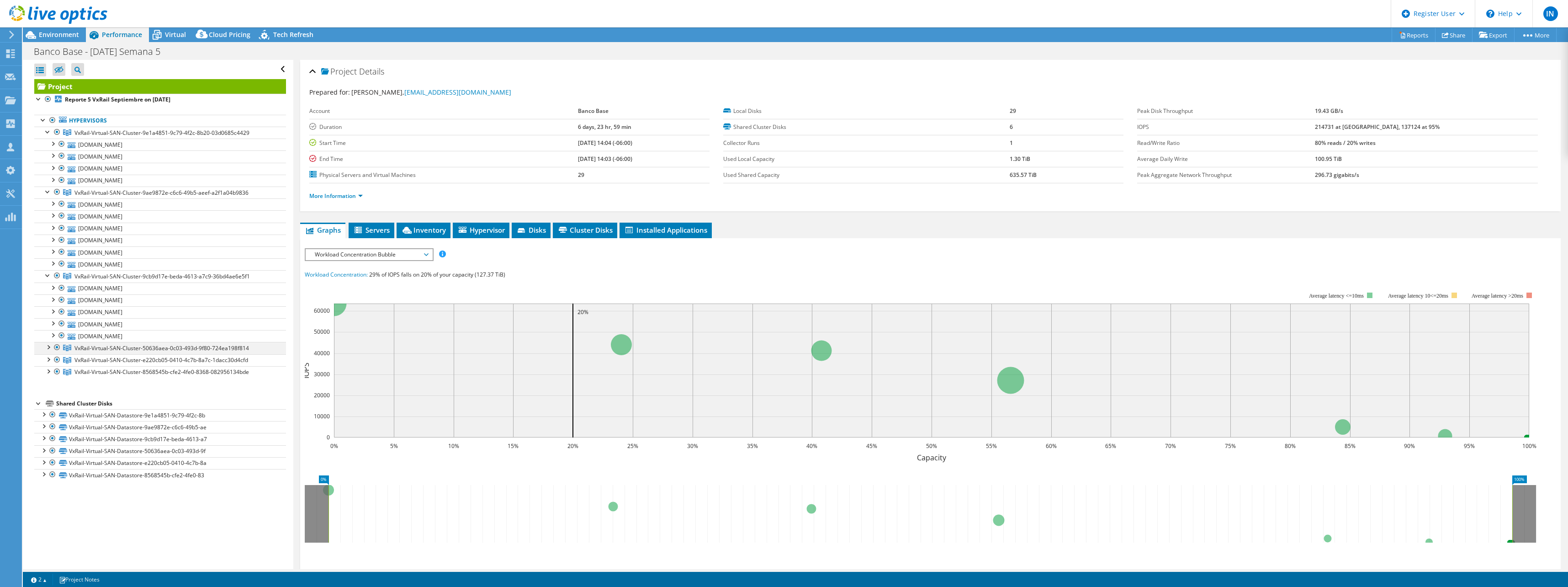
click at [48, 346] on div at bounding box center [48, 346] width 9 height 9
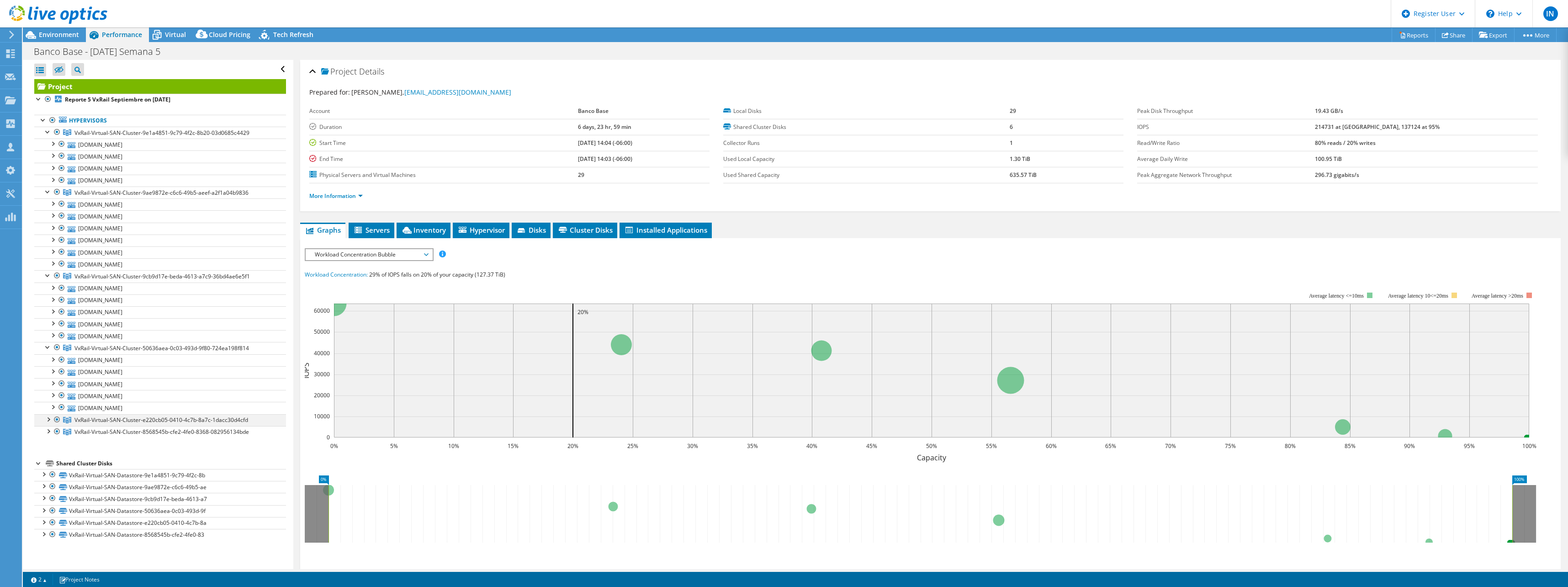
click at [50, 420] on div at bounding box center [48, 418] width 9 height 9
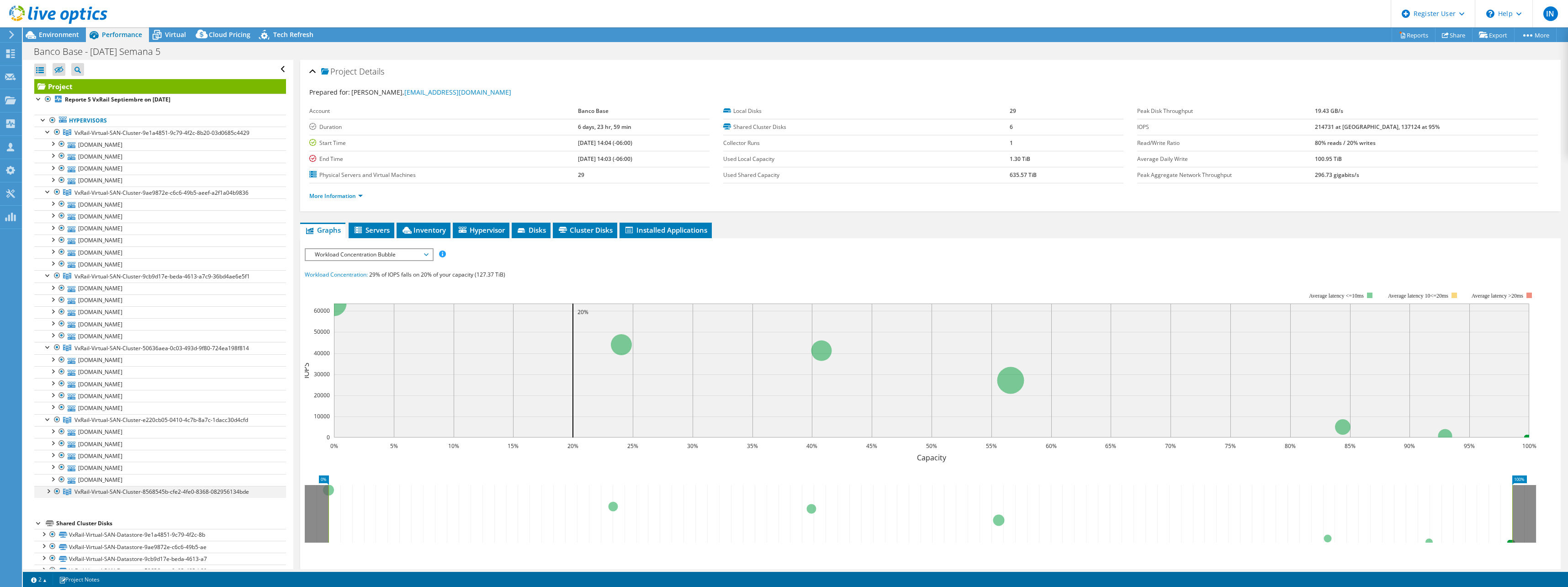
click at [48, 491] on div at bounding box center [48, 490] width 9 height 9
click at [55, 131] on div at bounding box center [57, 132] width 9 height 11
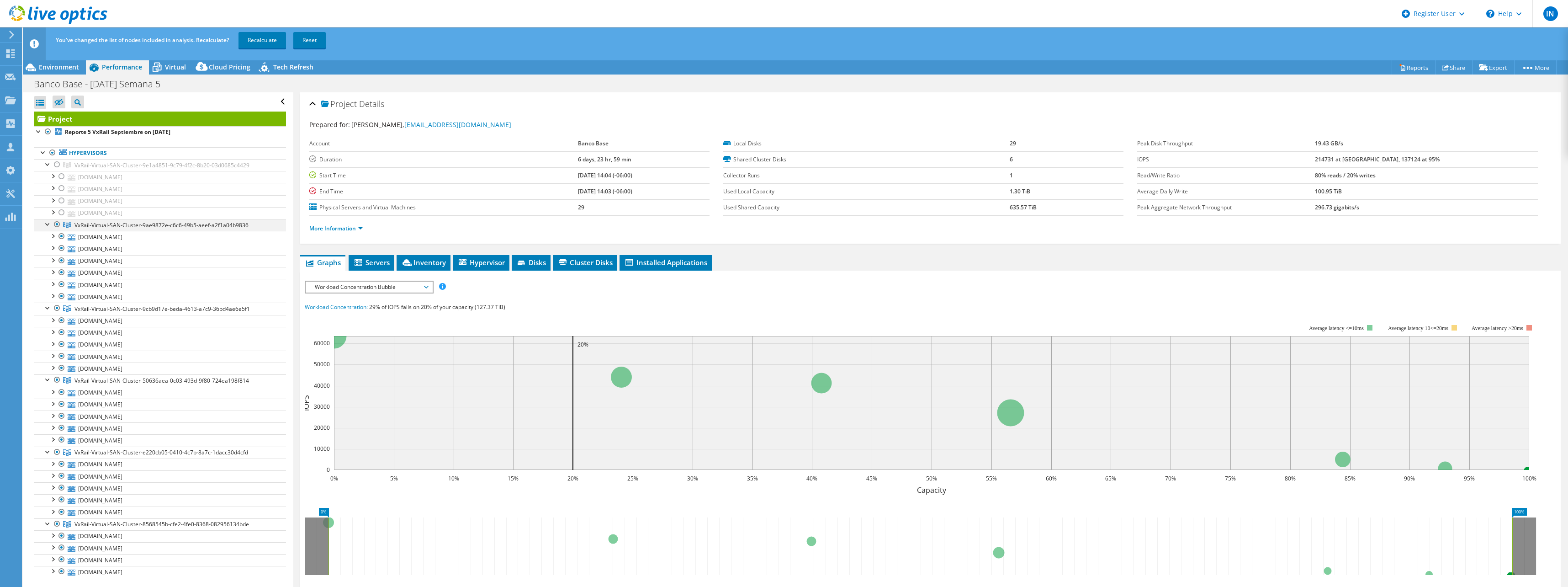
click at [56, 226] on div at bounding box center [57, 224] width 9 height 11
click at [57, 308] on div at bounding box center [57, 308] width 9 height 11
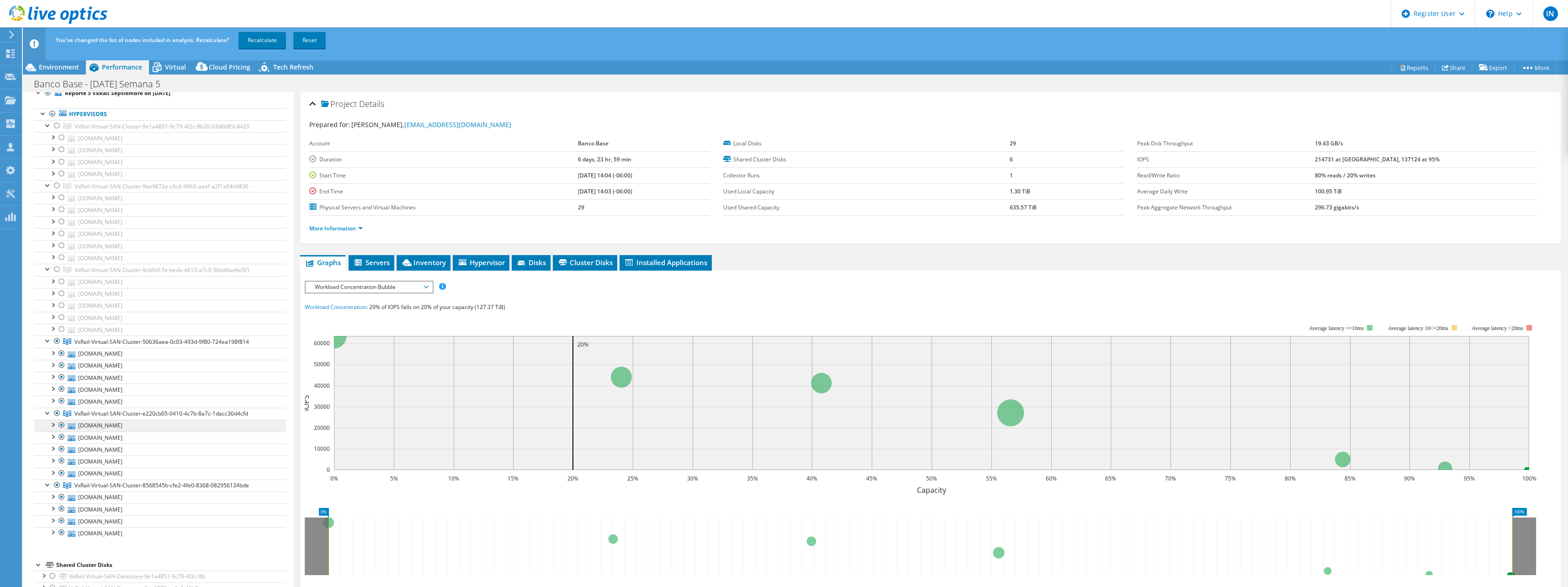
scroll to position [91, 0]
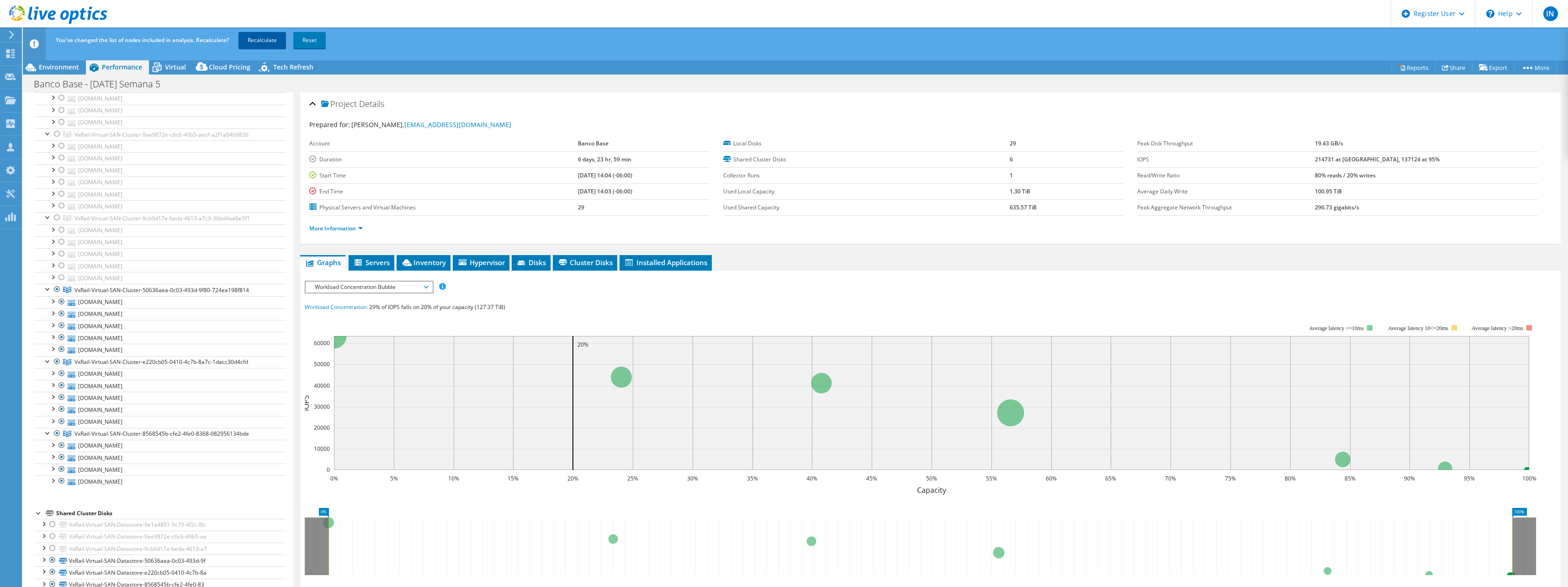
click at [269, 39] on link "Recalculate" at bounding box center [262, 40] width 48 height 17
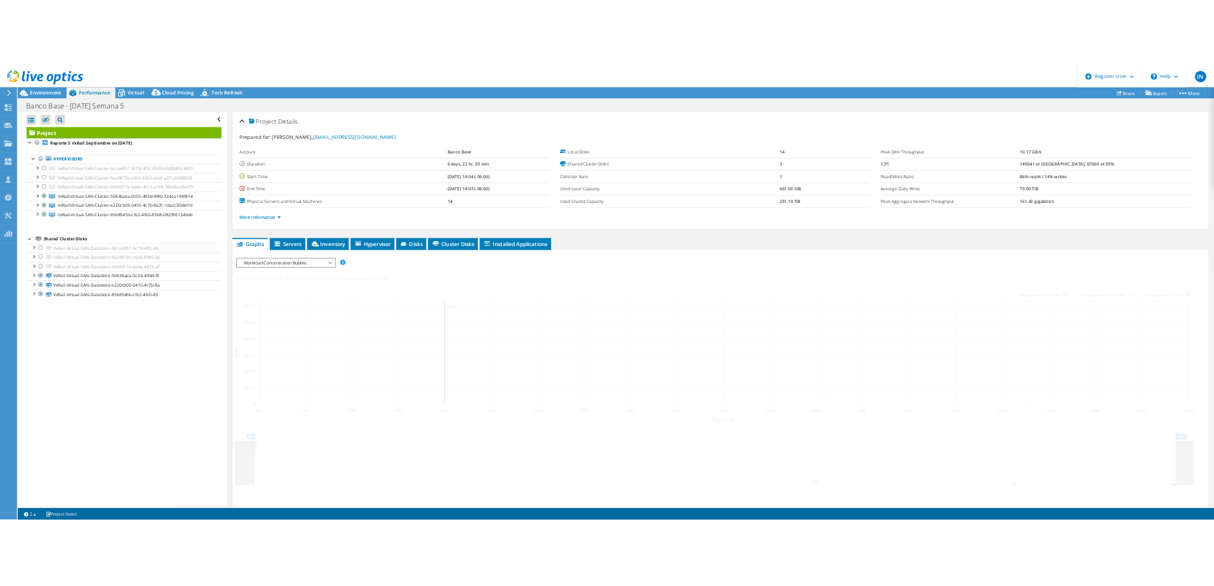
scroll to position [0, 0]
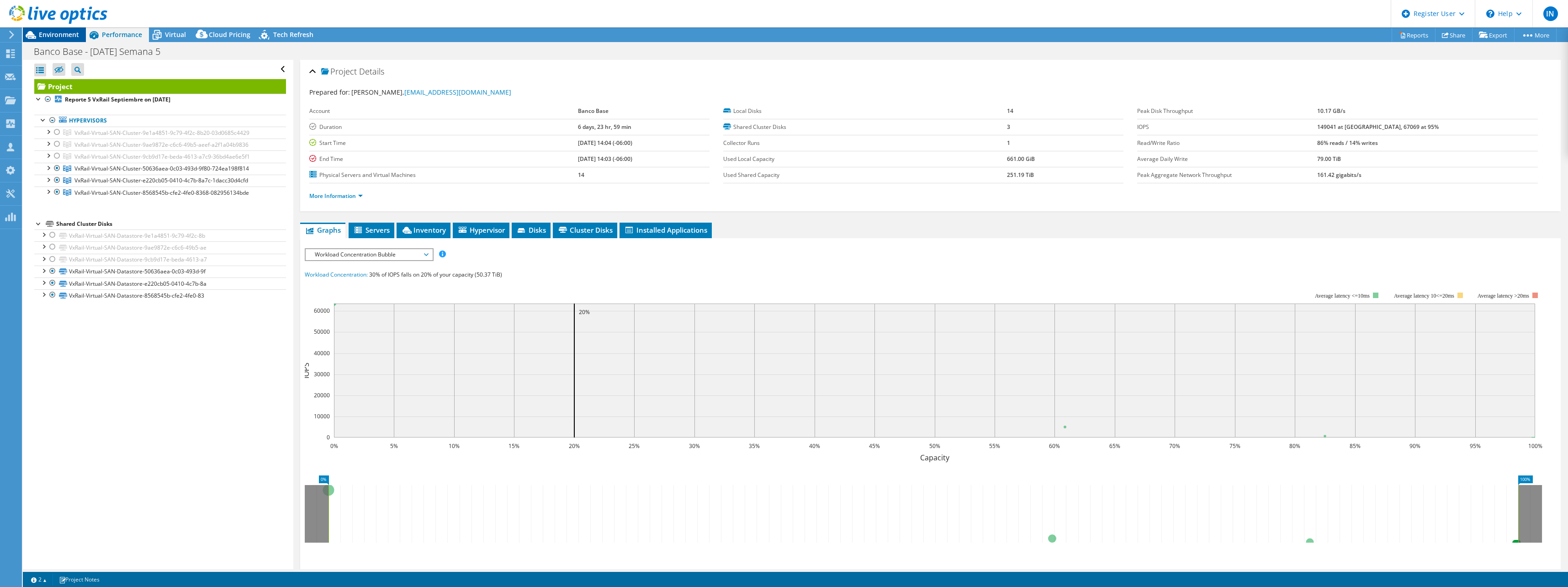
click at [72, 37] on span "Environment" at bounding box center [59, 35] width 40 height 9
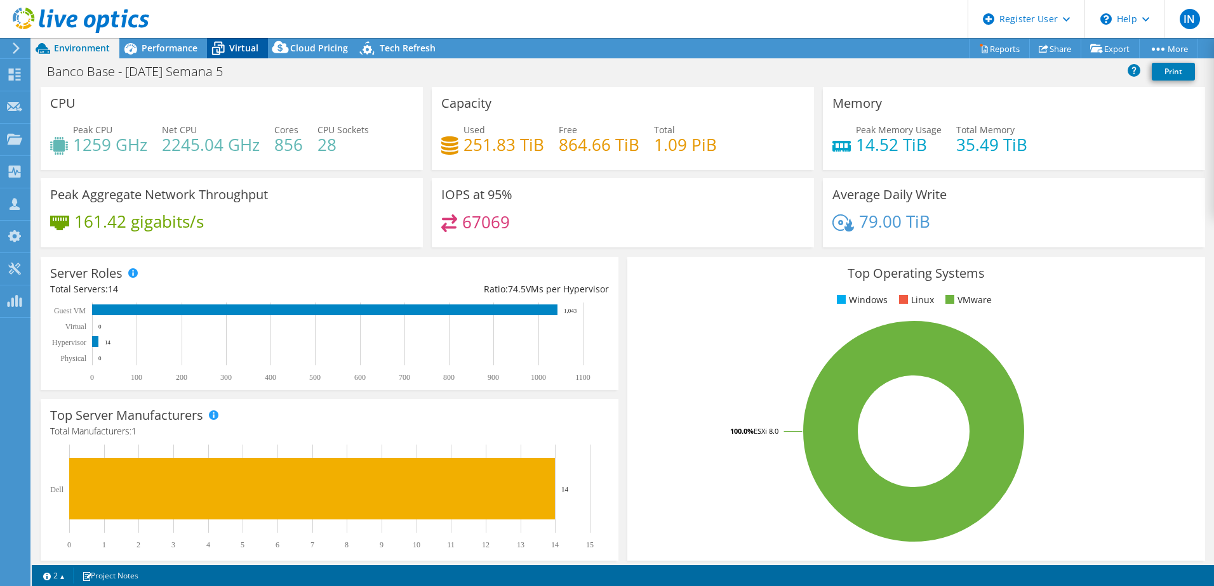
click at [241, 52] on span "Virtual" at bounding box center [243, 48] width 29 height 12
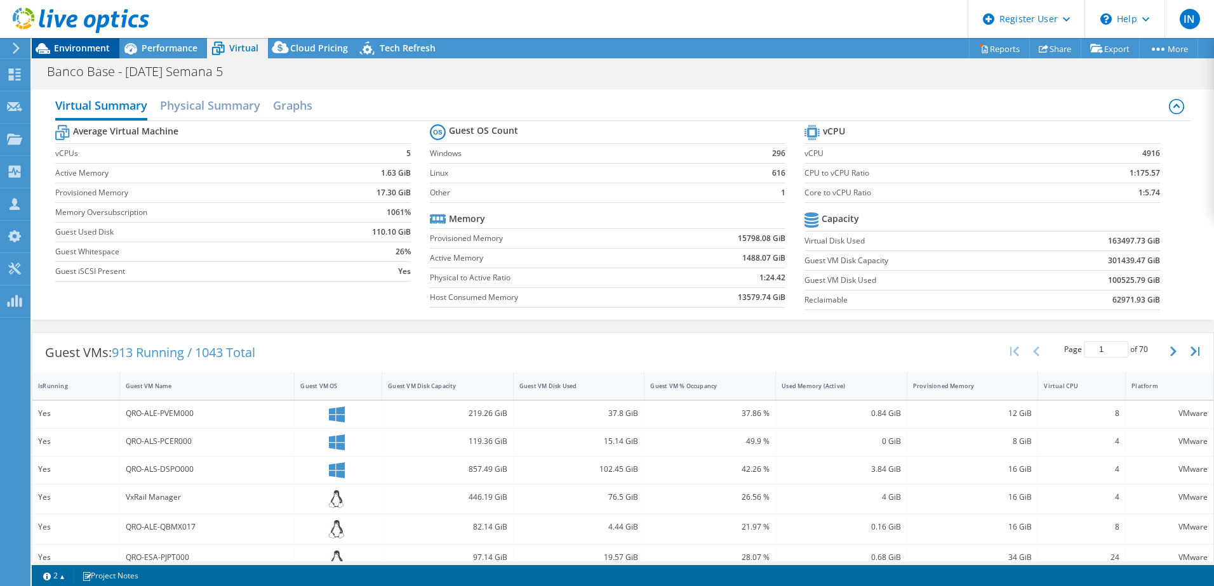
click at [58, 44] on span "Environment" at bounding box center [82, 48] width 56 height 12
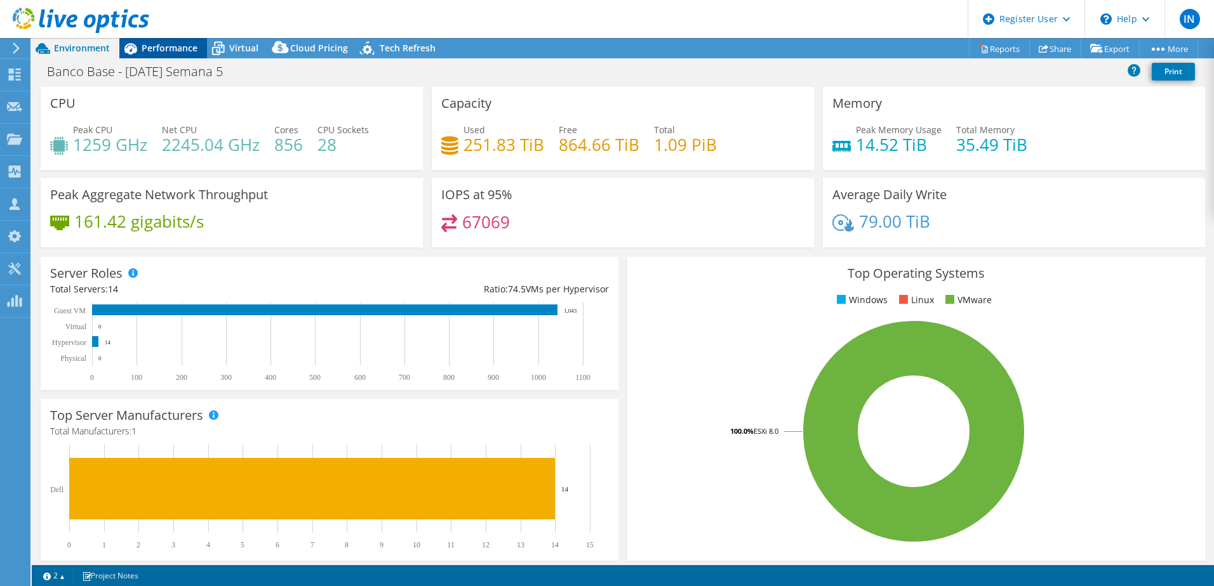
click at [157, 50] on span "Performance" at bounding box center [170, 48] width 56 height 12
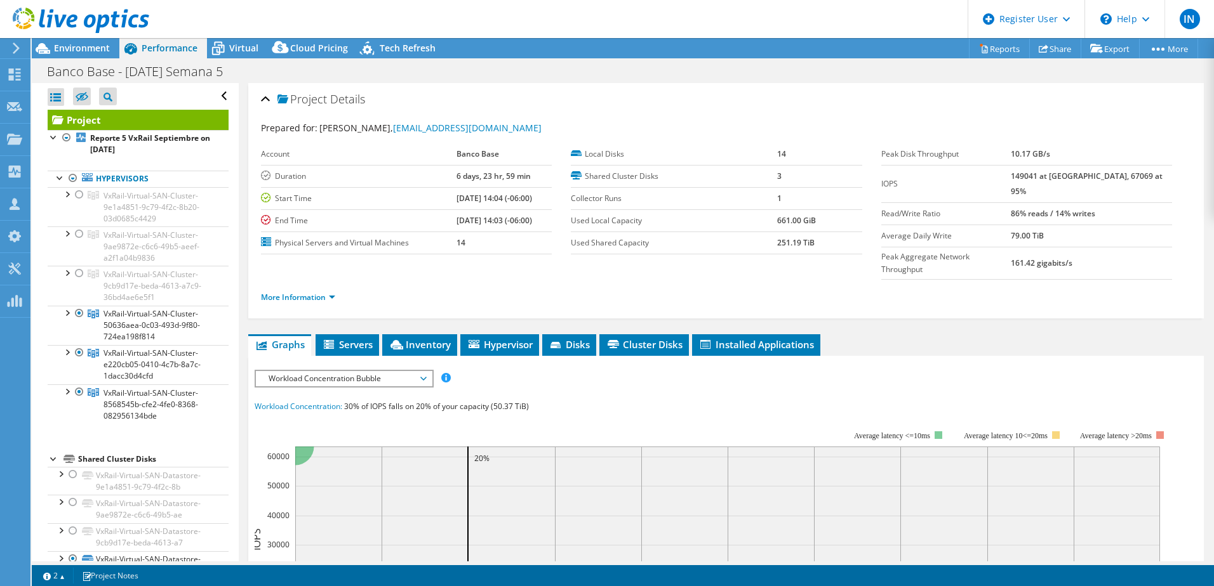
drag, startPoint x: 240, startPoint y: 47, endPoint x: 244, endPoint y: 63, distance: 16.3
click at [240, 47] on span "Virtual" at bounding box center [243, 48] width 29 height 12
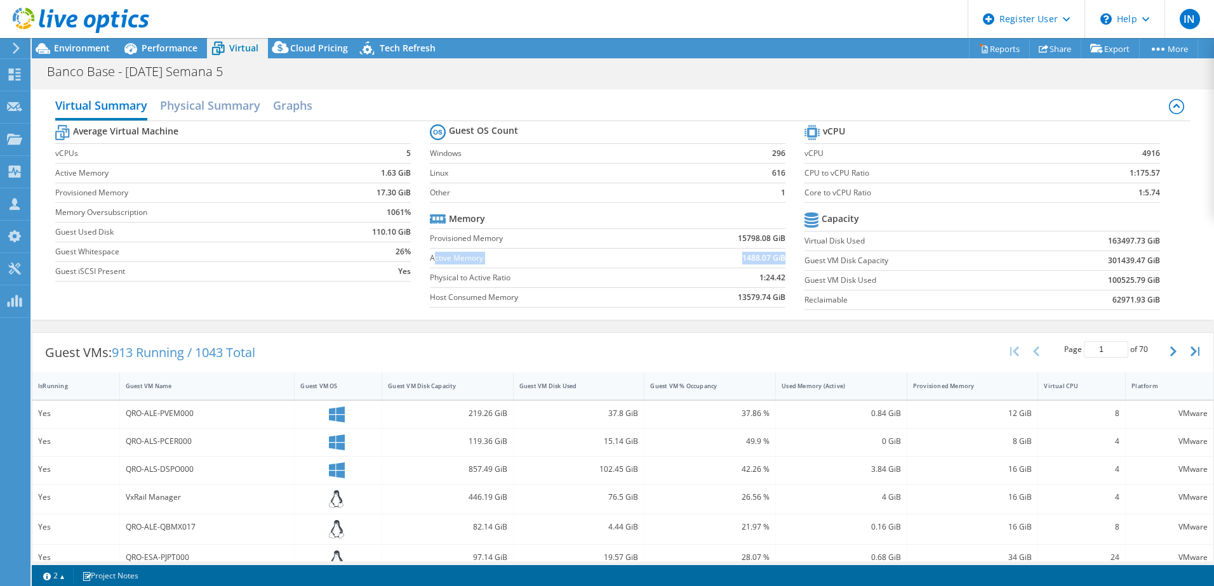
drag, startPoint x: 431, startPoint y: 260, endPoint x: 778, endPoint y: 261, distance: 347.2
click at [778, 261] on tr "Active Memory 1488.07 GiB" at bounding box center [607, 258] width 355 height 20
drag, startPoint x: 778, startPoint y: 261, endPoint x: 708, endPoint y: 265, distance: 69.9
click at [710, 265] on td "1488.07 GiB" at bounding box center [725, 258] width 119 height 20
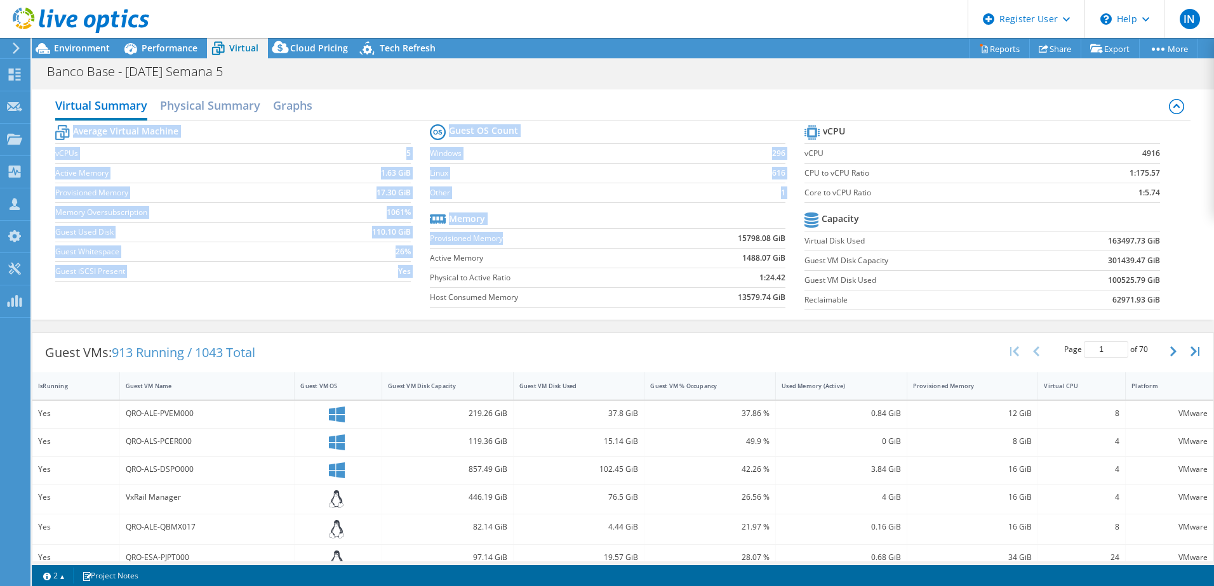
drag, startPoint x: 426, startPoint y: 240, endPoint x: 550, endPoint y: 241, distance: 123.8
click at [550, 241] on div "Average Virtual Machine vCPUs 5 Active Memory 1.63 GiB Provisioned Memory 17.30…" at bounding box center [622, 218] width 1135 height 195
click at [550, 241] on label "Provisioned Memory" at bounding box center [548, 238] width 236 height 13
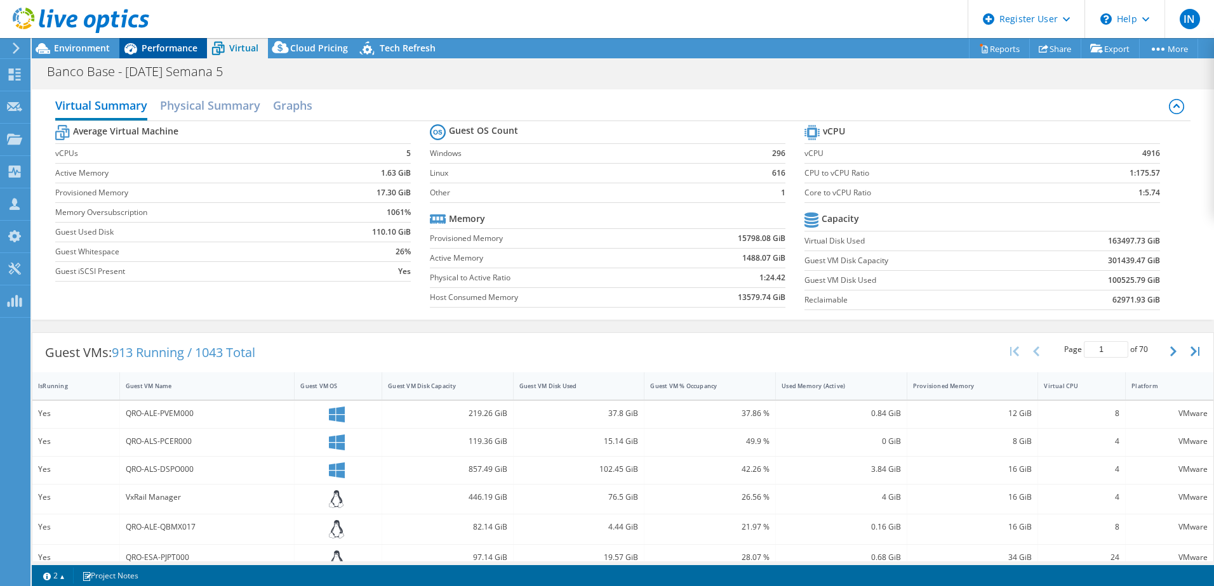
click at [180, 50] on span "Performance" at bounding box center [170, 48] width 56 height 12
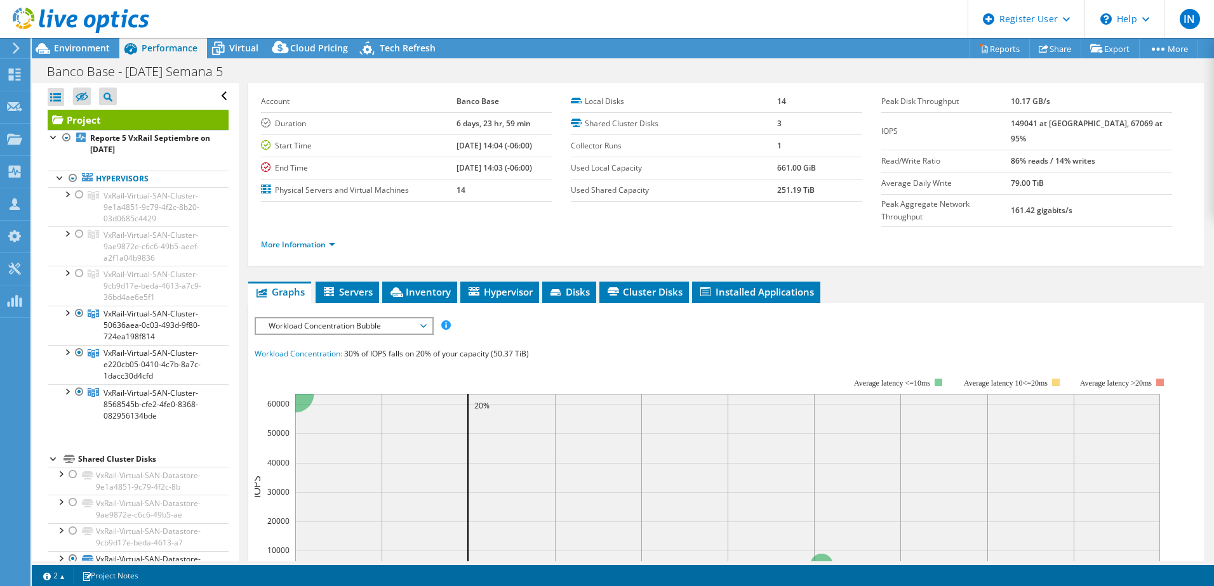
scroll to position [63, 0]
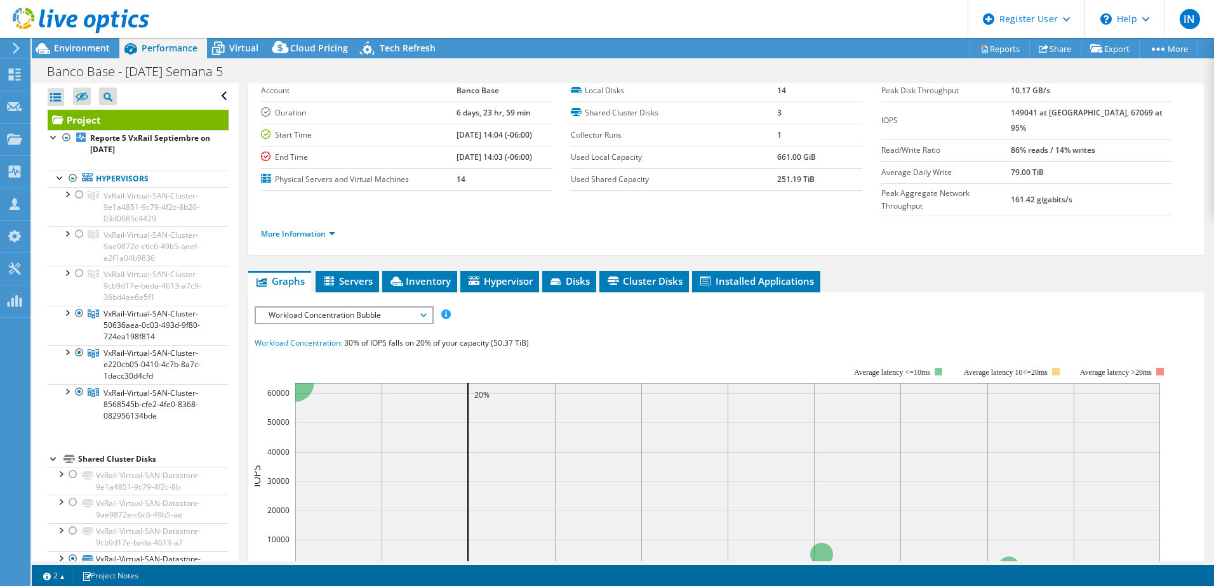
click at [369, 300] on div "IOPS Disk Throughput IO Size Latency Queue Depth CPU Percentage Memory Page Fau…" at bounding box center [726, 538] width 943 height 476
click at [368, 308] on span "Workload Concentration Bubble" at bounding box center [343, 315] width 163 height 15
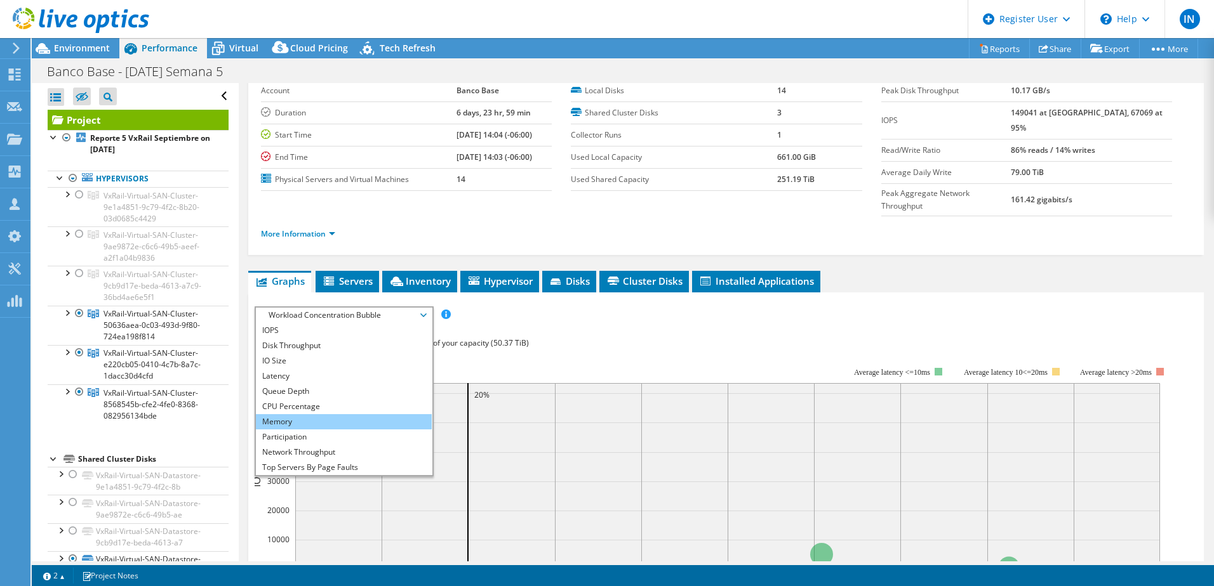
click at [326, 414] on li "Memory" at bounding box center [344, 421] width 176 height 15
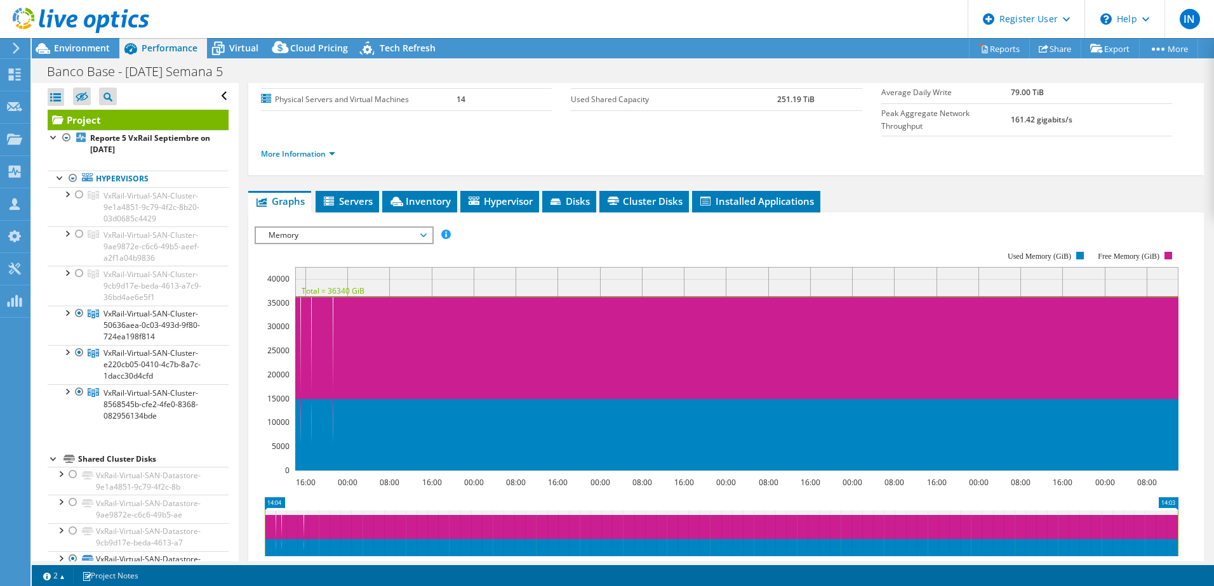
scroll to position [190, 0]
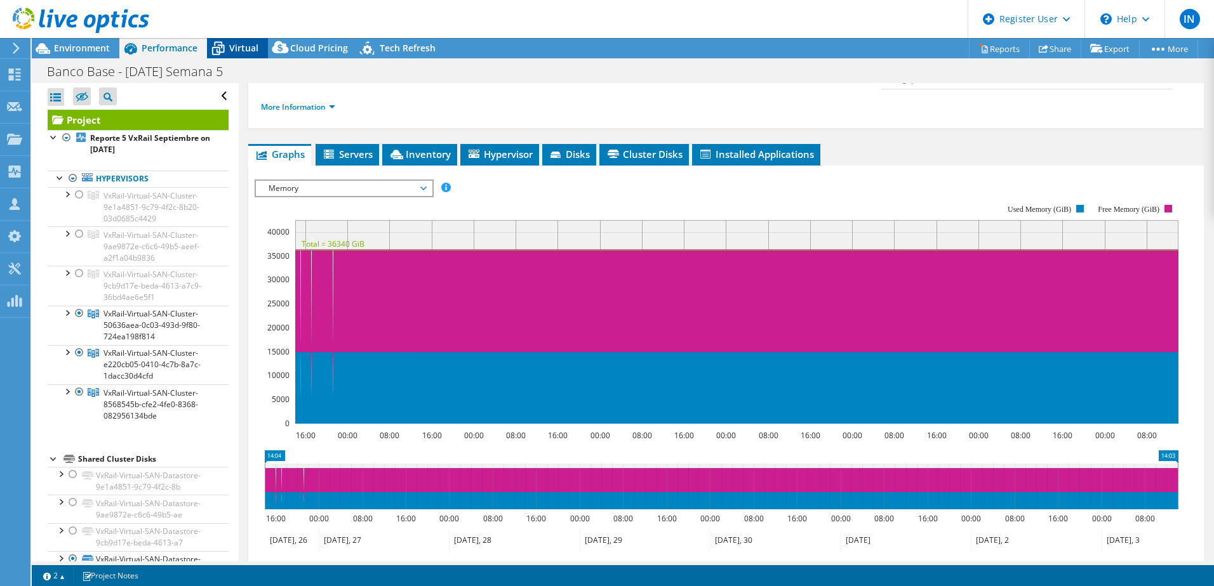
click at [253, 43] on span "Virtual" at bounding box center [243, 48] width 29 height 12
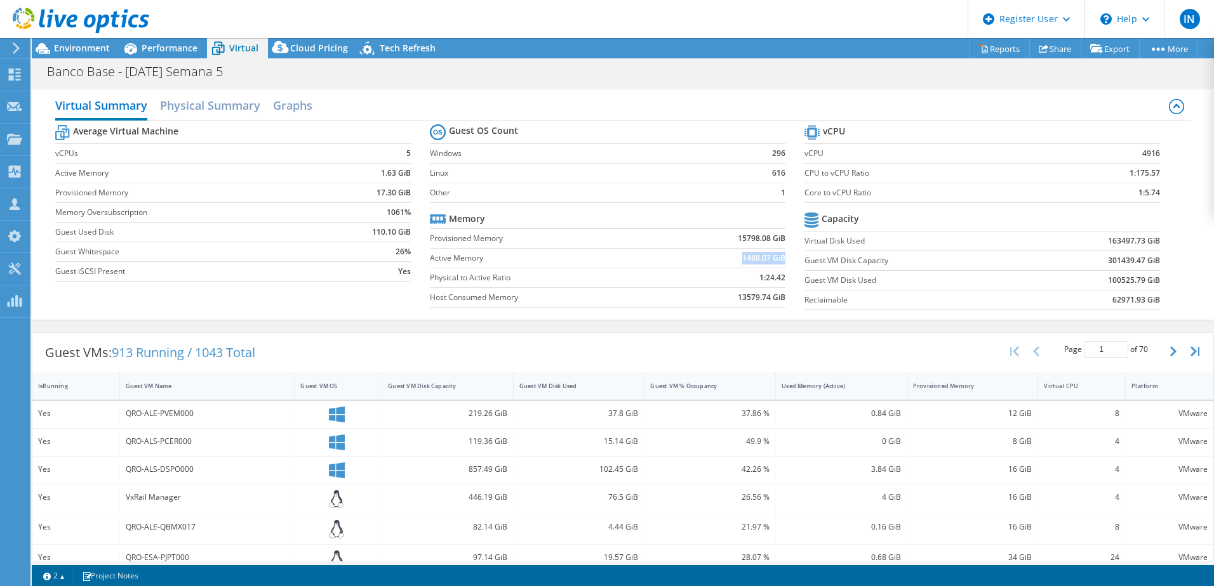
drag, startPoint x: 732, startPoint y: 260, endPoint x: 778, endPoint y: 262, distance: 46.4
click at [778, 262] on td "1488.07 GiB" at bounding box center [725, 258] width 119 height 20
drag, startPoint x: 778, startPoint y: 262, endPoint x: 696, endPoint y: 301, distance: 91.1
click at [696, 301] on td "13579.74 GiB" at bounding box center [725, 298] width 119 height 20
click at [157, 47] on span "Performance" at bounding box center [170, 48] width 56 height 12
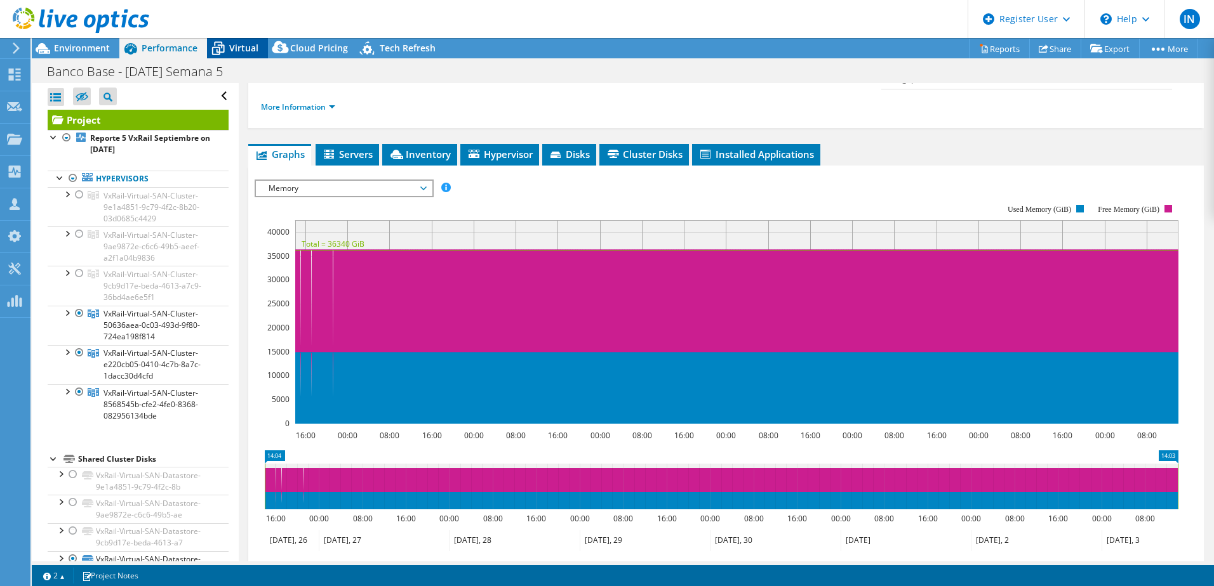
click at [227, 48] on icon at bounding box center [218, 48] width 22 height 22
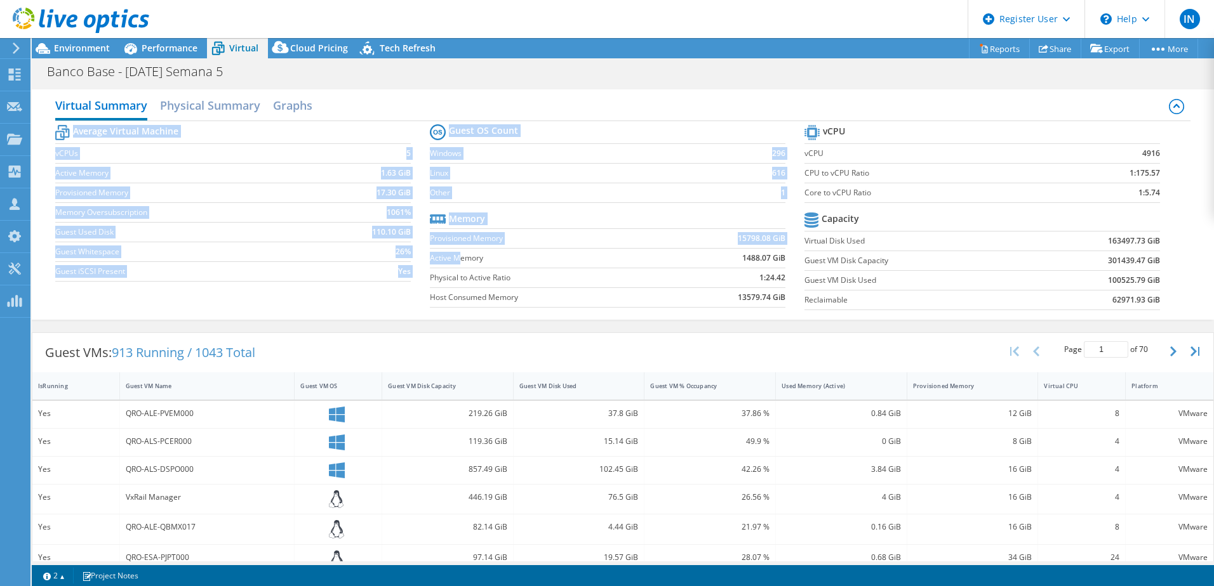
drag, startPoint x: 423, startPoint y: 257, endPoint x: 456, endPoint y: 257, distance: 33.0
click at [456, 257] on div "Average Virtual Machine vCPUs 5 Active Memory 1.63 GiB Provisioned Memory 17.30…" at bounding box center [622, 218] width 1135 height 195
click at [458, 258] on label "Active Memory" at bounding box center [548, 258] width 236 height 13
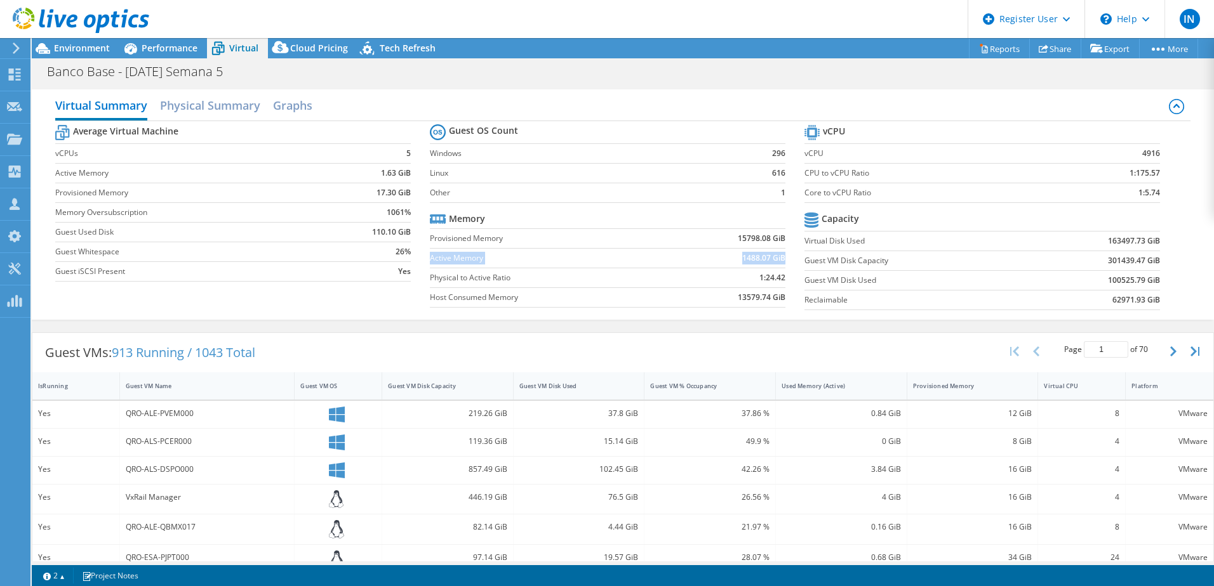
drag, startPoint x: 428, startPoint y: 260, endPoint x: 778, endPoint y: 261, distance: 349.7
click at [778, 261] on tr "Active Memory 1488.07 GiB" at bounding box center [607, 258] width 355 height 20
click at [93, 47] on span "Environment" at bounding box center [82, 48] width 56 height 12
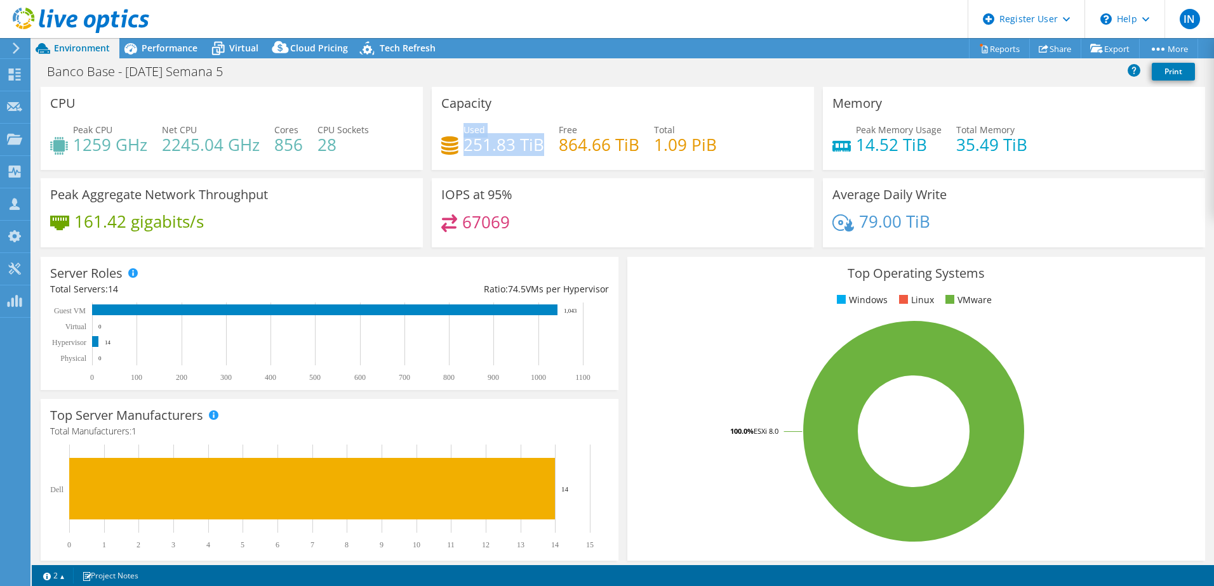
drag, startPoint x: 462, startPoint y: 133, endPoint x: 537, endPoint y: 149, distance: 76.6
click at [537, 149] on div "Used 251.83 TiB" at bounding box center [503, 137] width 81 height 29
drag, startPoint x: 537, startPoint y: 152, endPoint x: 533, endPoint y: 188, distance: 35.7
click at [533, 188] on div "IOPS at 95% 67069" at bounding box center [623, 212] width 382 height 69
drag, startPoint x: 636, startPoint y: 145, endPoint x: 555, endPoint y: 130, distance: 82.5
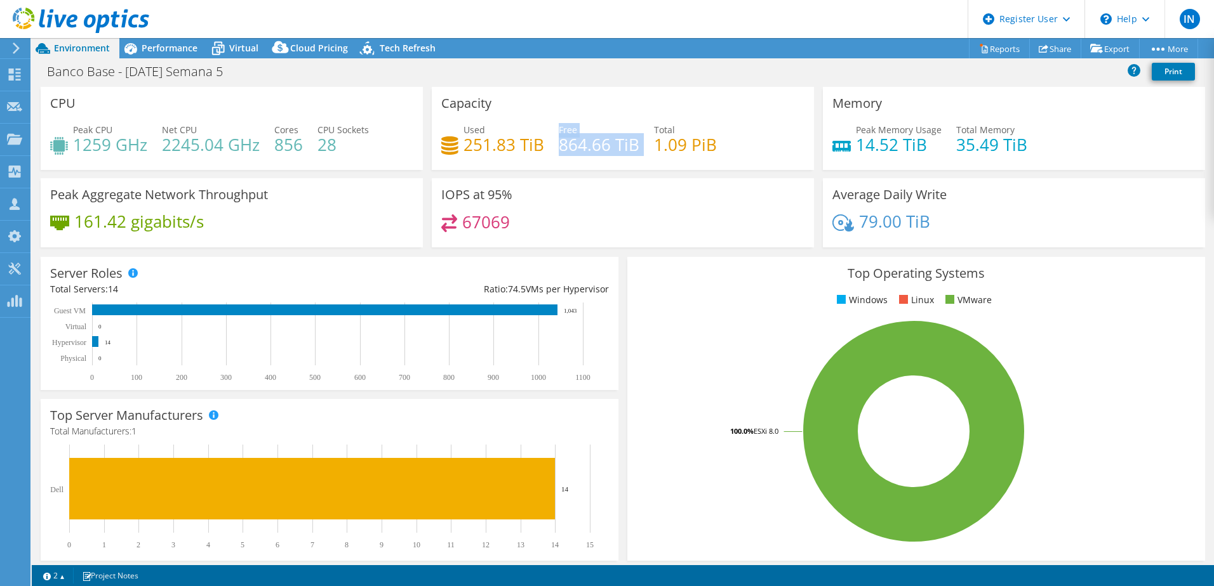
click at [555, 130] on div "Used 251.83 TiB Free 864.66 TiB Total 1.09 PiB" at bounding box center [622, 143] width 363 height 41
drag, startPoint x: 555, startPoint y: 130, endPoint x: 564, endPoint y: 161, distance: 31.9
click at [564, 161] on div "Used 251.83 TiB Free 864.66 TiB Total 1.09 PiB" at bounding box center [622, 143] width 363 height 41
drag, startPoint x: 543, startPoint y: 149, endPoint x: 453, endPoint y: 123, distance: 93.8
click at [453, 123] on div "Capacity Used 251.83 TiB Free 864.66 TiB Total 1.09 PiB" at bounding box center [623, 128] width 382 height 83
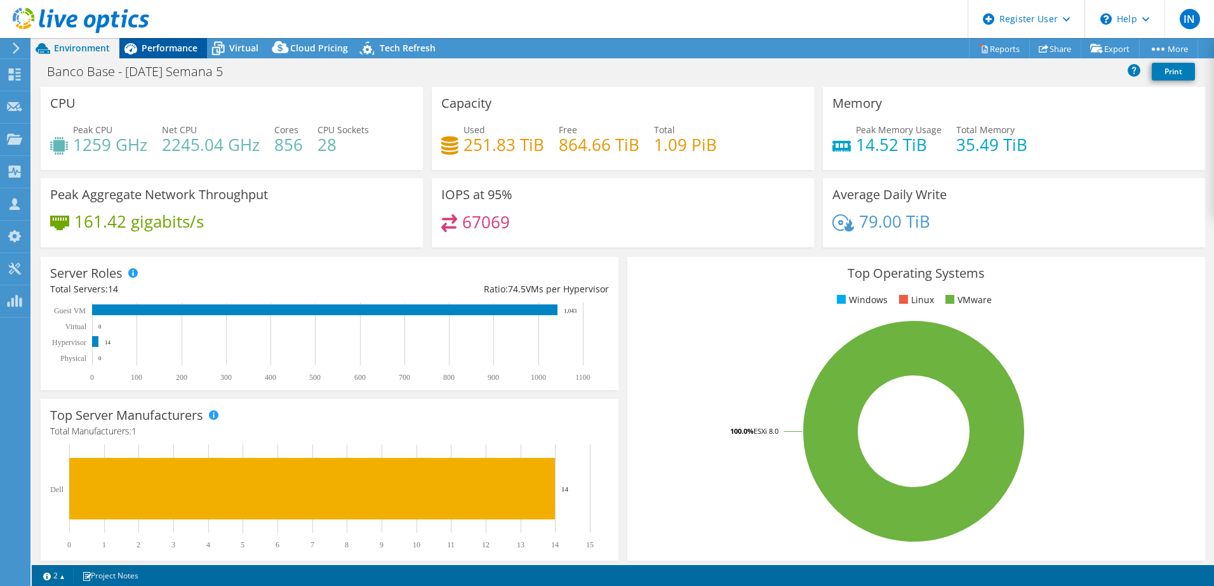
click at [169, 51] on span "Performance" at bounding box center [170, 48] width 56 height 12
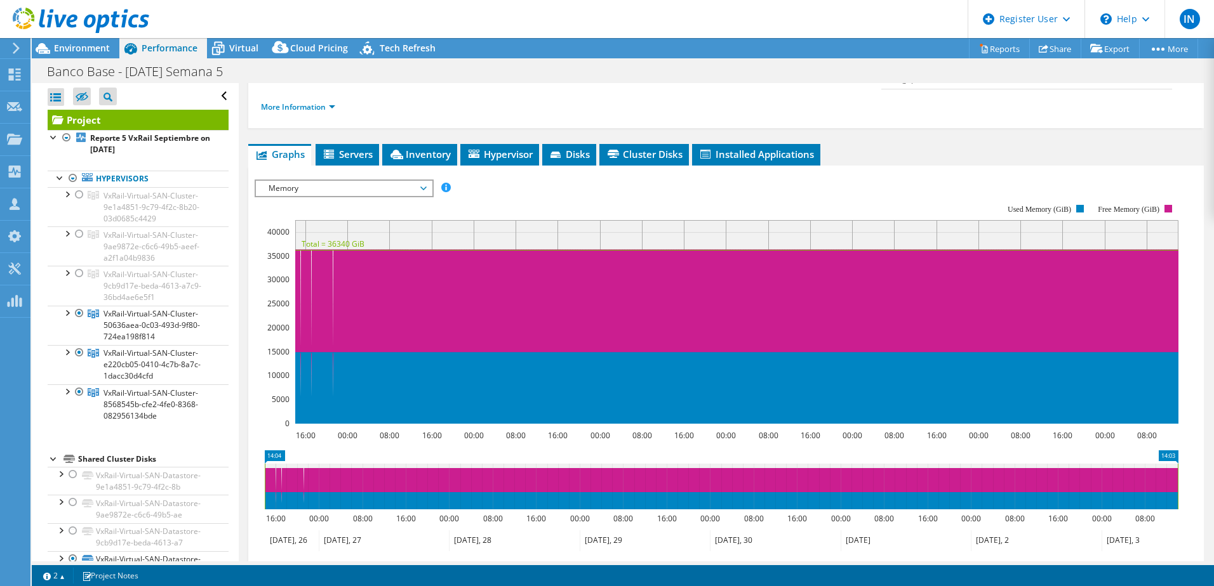
click at [385, 181] on span "Memory" at bounding box center [343, 188] width 163 height 15
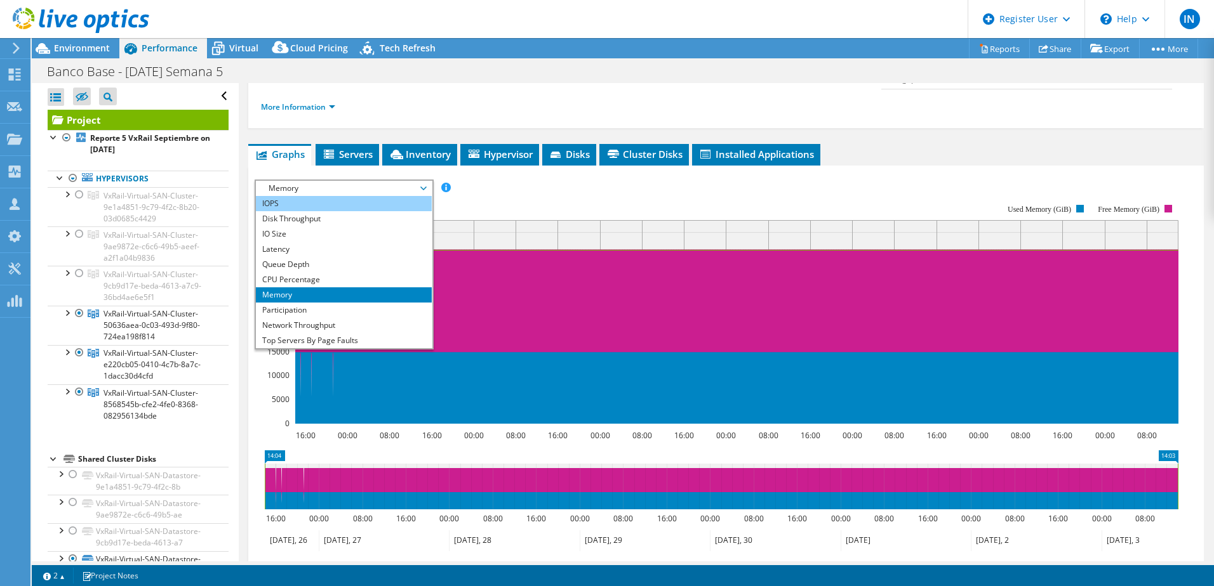
click at [323, 196] on li "IOPS" at bounding box center [344, 203] width 176 height 15
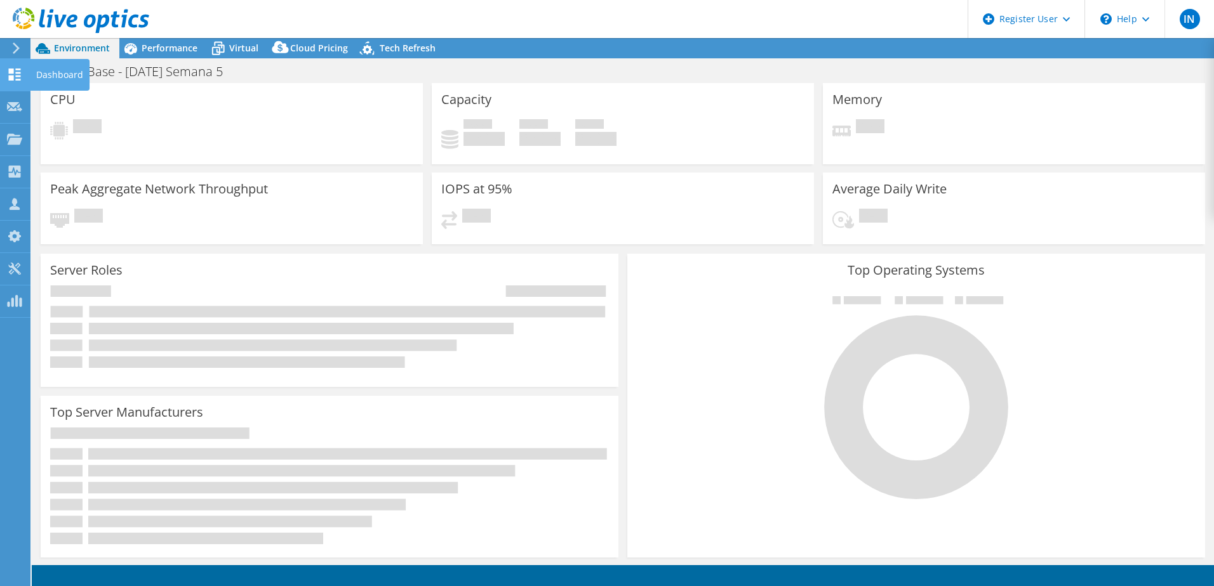
select select
select select "USD"
click at [10, 75] on icon at bounding box center [14, 75] width 15 height 12
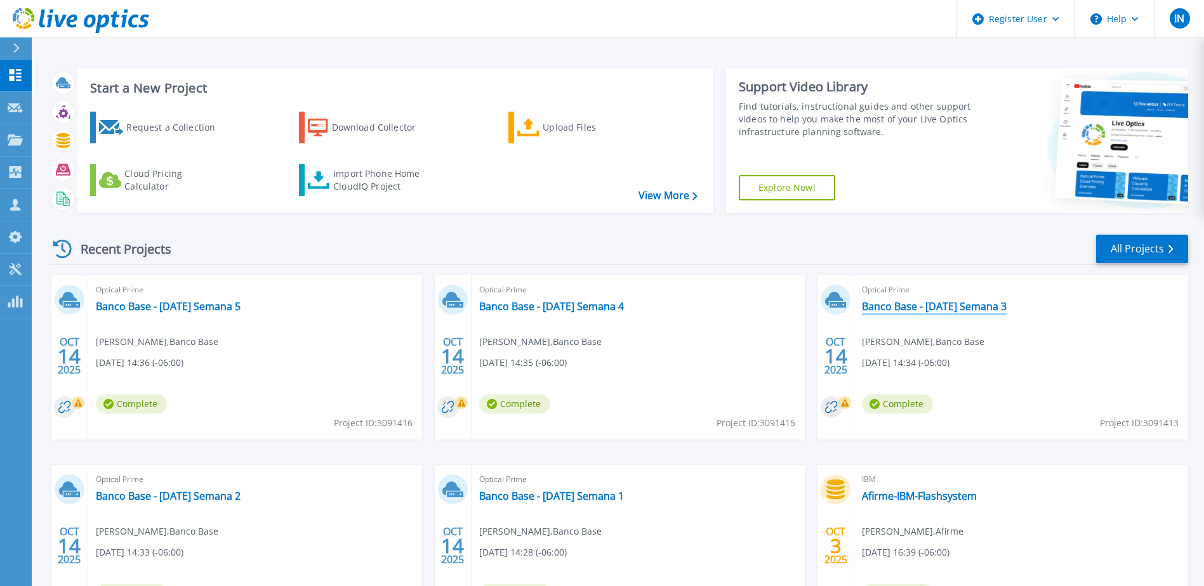
click at [909, 301] on link "Banco Base - [DATE] Semana 3" at bounding box center [934, 306] width 145 height 13
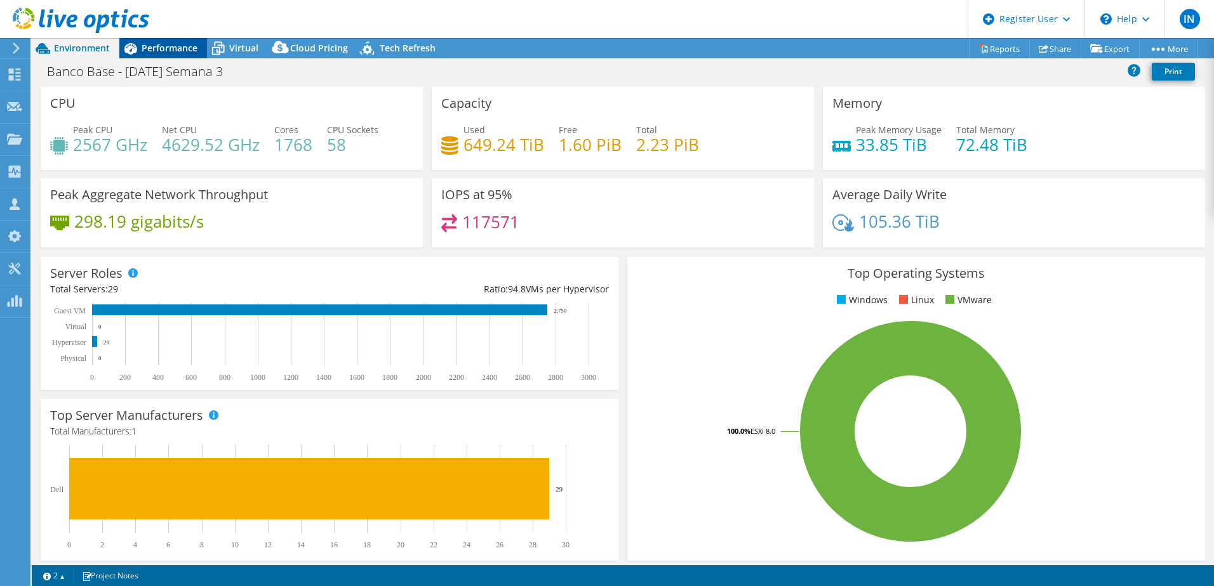
click at [170, 41] on div "Performance" at bounding box center [163, 48] width 88 height 20
